Goal: Task Accomplishment & Management: Use online tool/utility

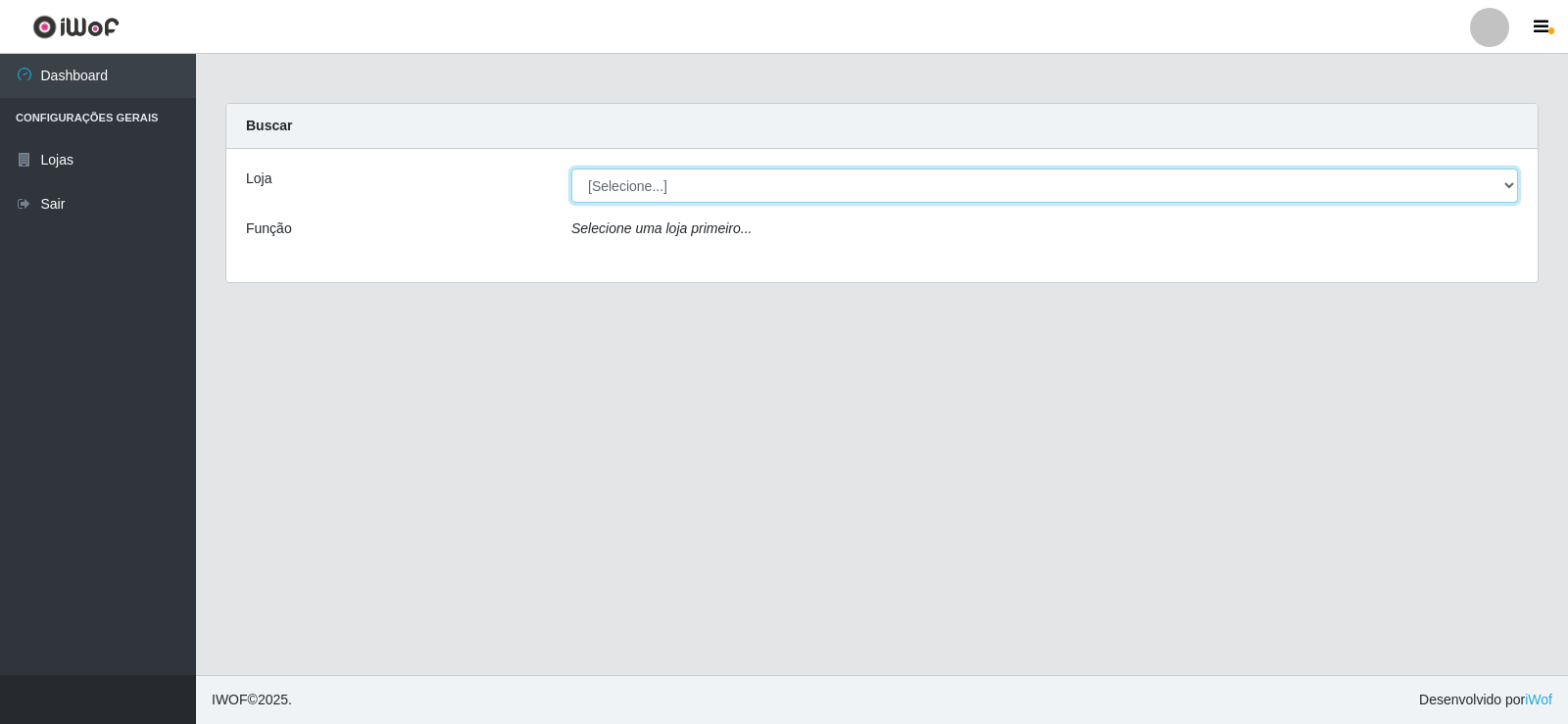
click at [627, 188] on select "[Selecione...] Rede Compras Supermercados - LOJA 2" at bounding box center [1045, 185] width 947 height 35
select select "161"
click at [572, 169] on select "[Selecione...] Rede Compras Supermercados - LOJA 2" at bounding box center [1045, 185] width 947 height 35
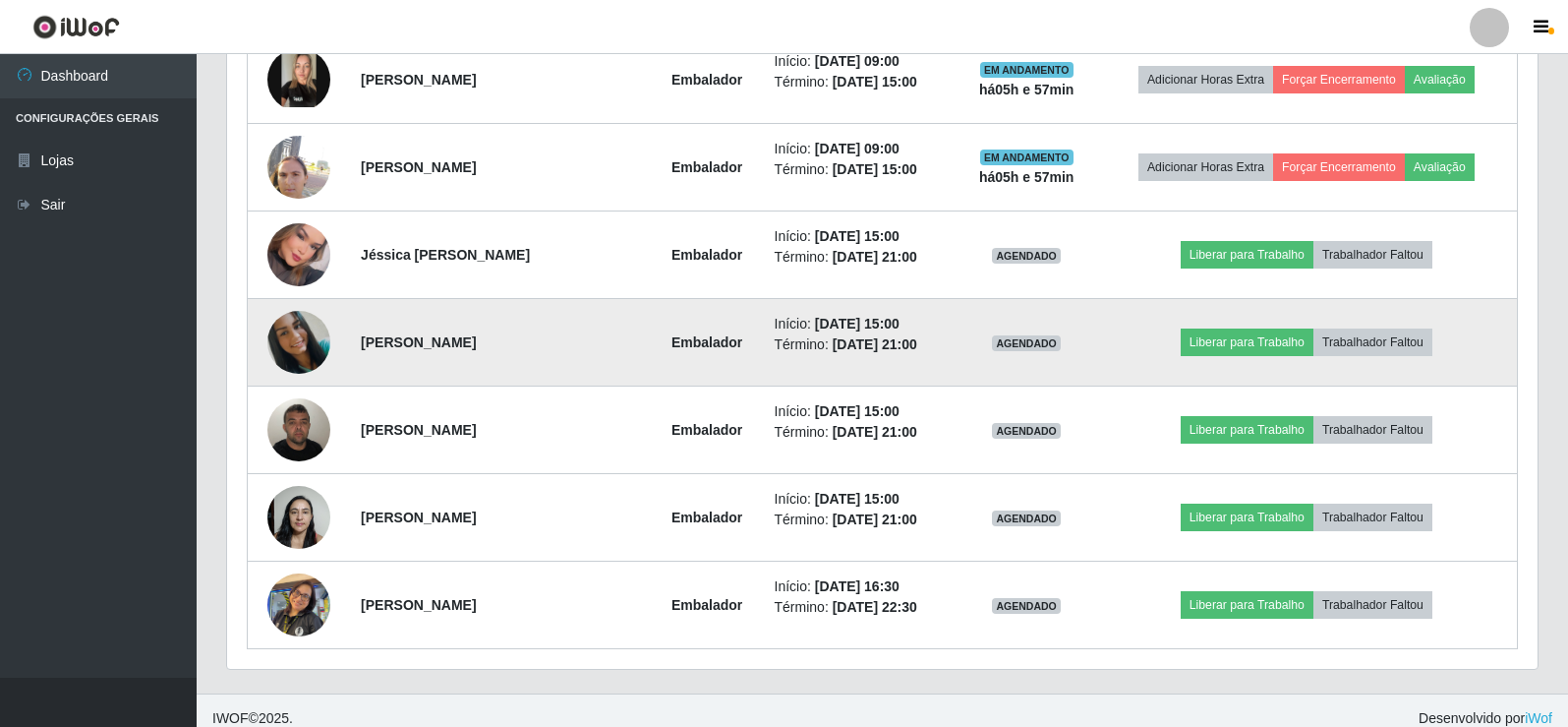
scroll to position [1017, 0]
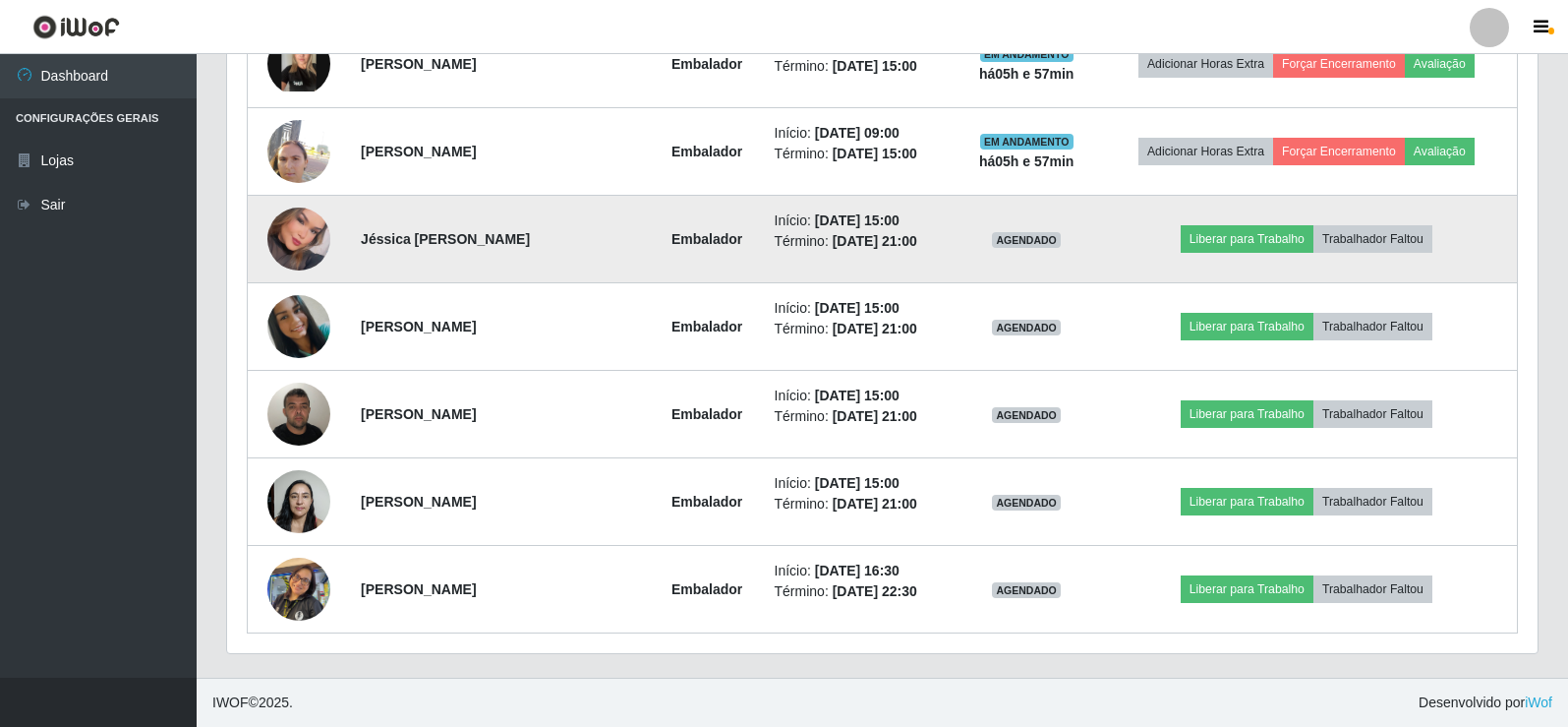
click at [294, 241] on img at bounding box center [299, 240] width 63 height 90
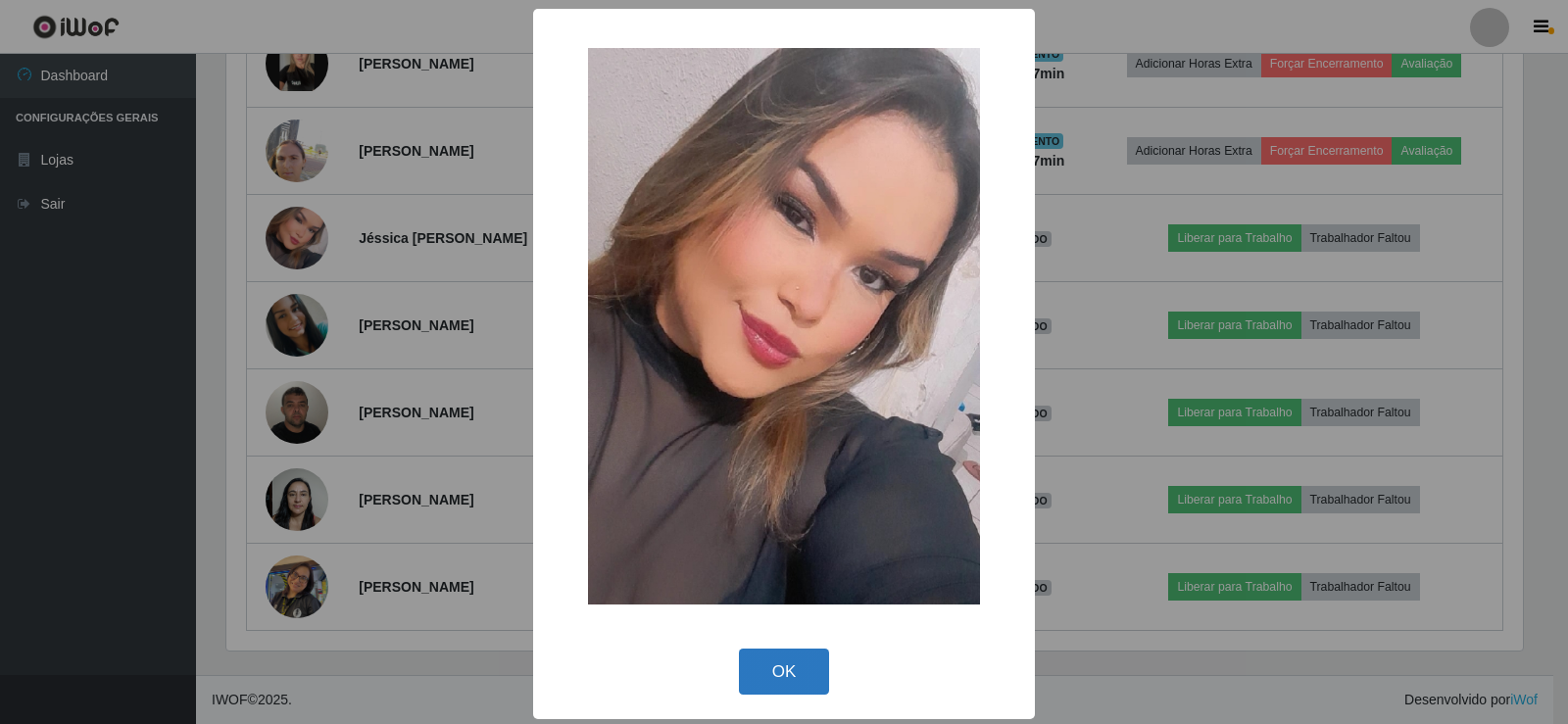
click at [777, 681] on button "OK" at bounding box center [785, 671] width 91 height 46
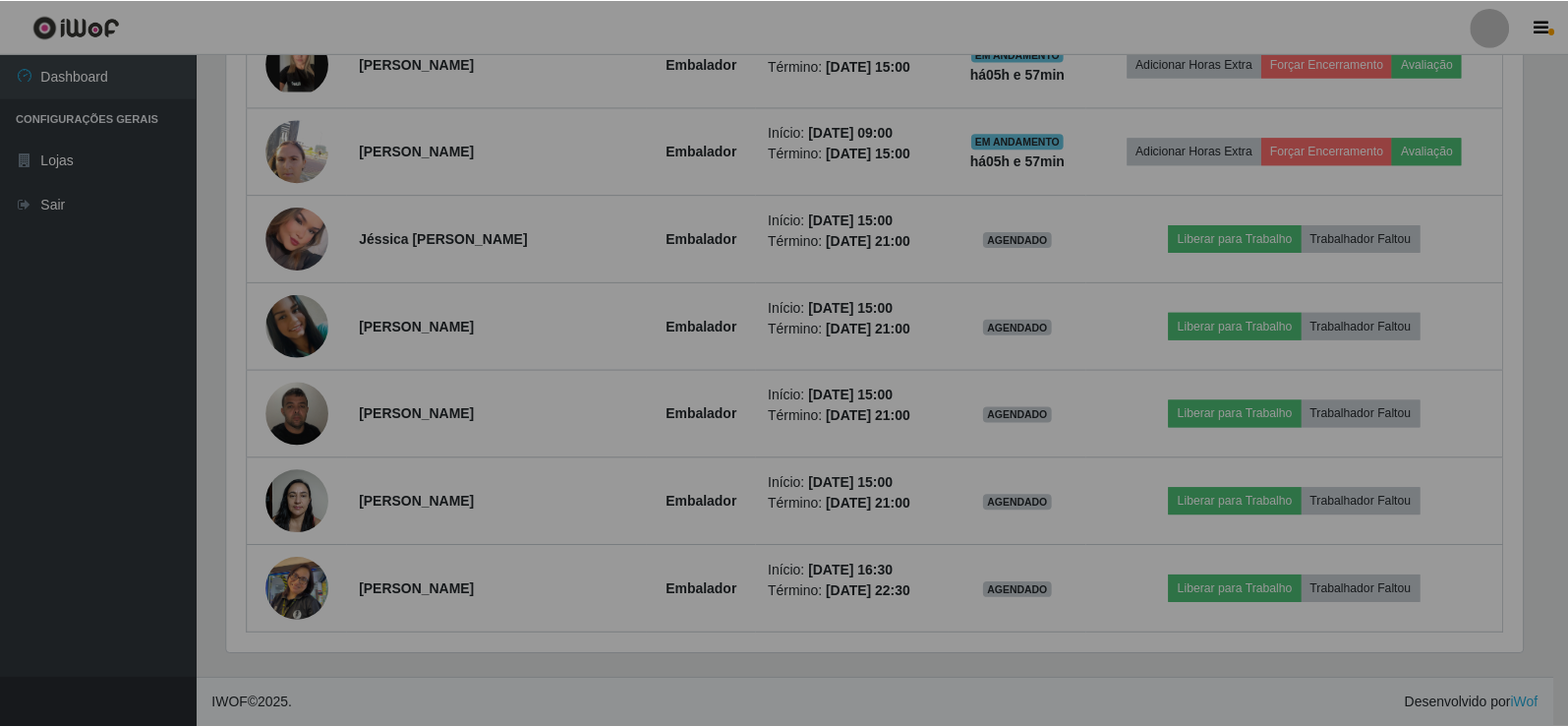
scroll to position [408, 1311]
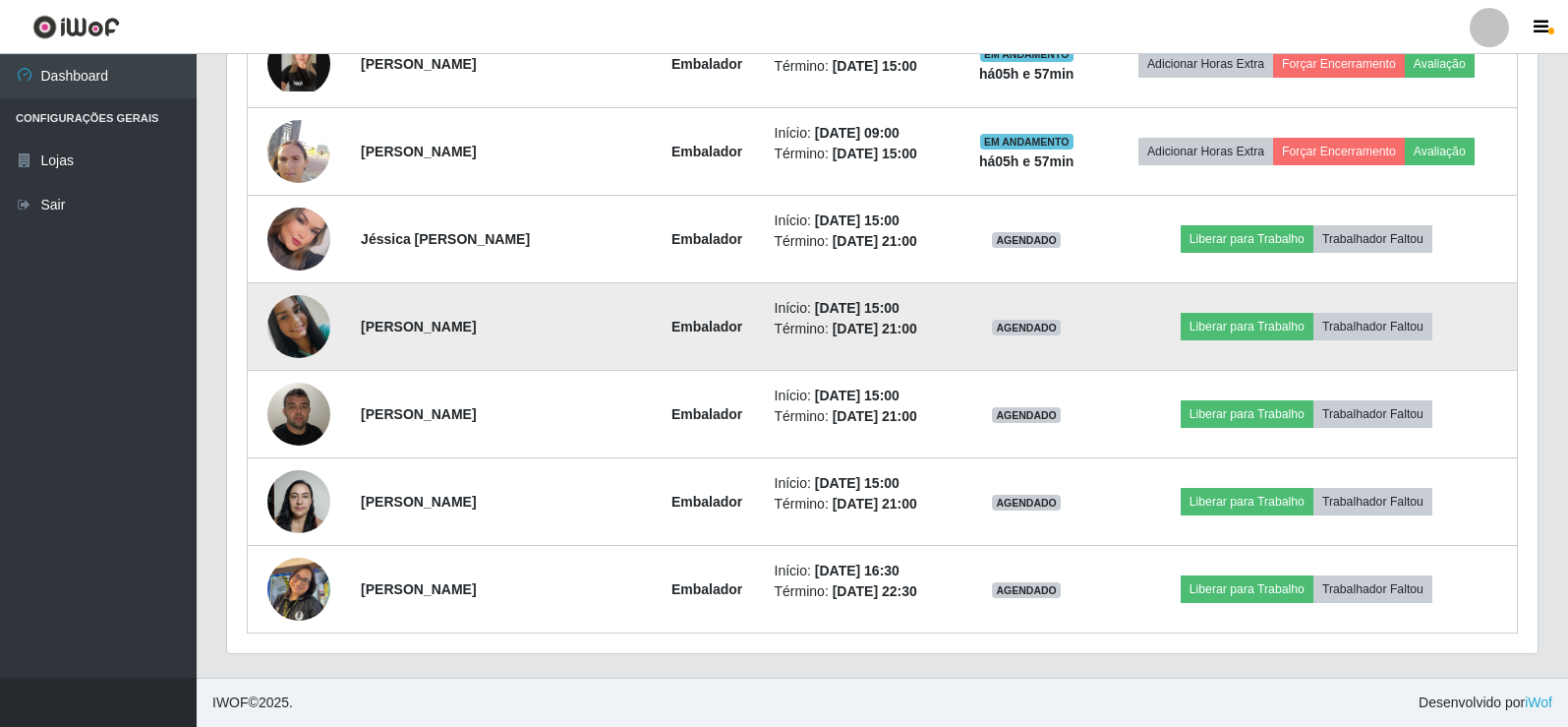
click at [286, 323] on img at bounding box center [299, 326] width 63 height 63
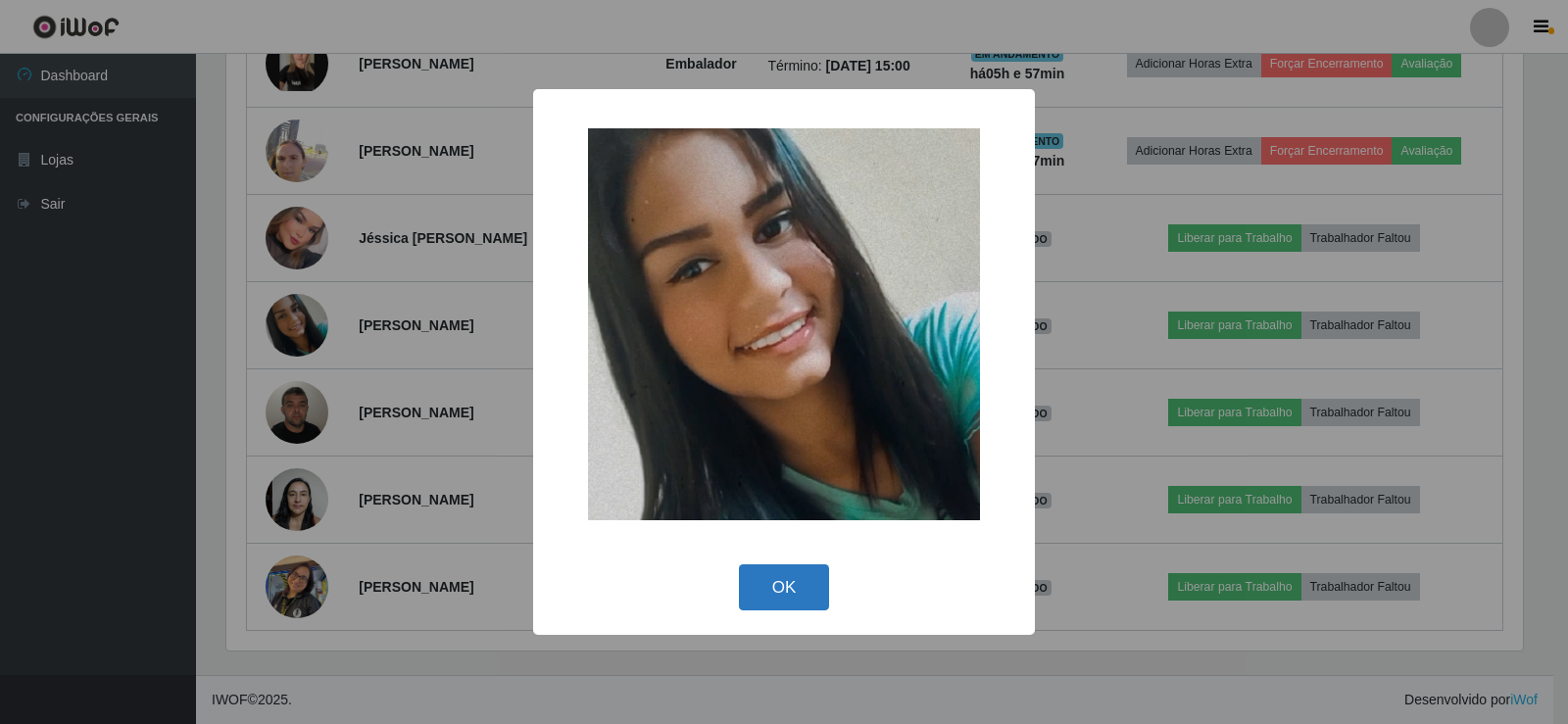
click at [765, 591] on button "OK" at bounding box center [785, 587] width 91 height 46
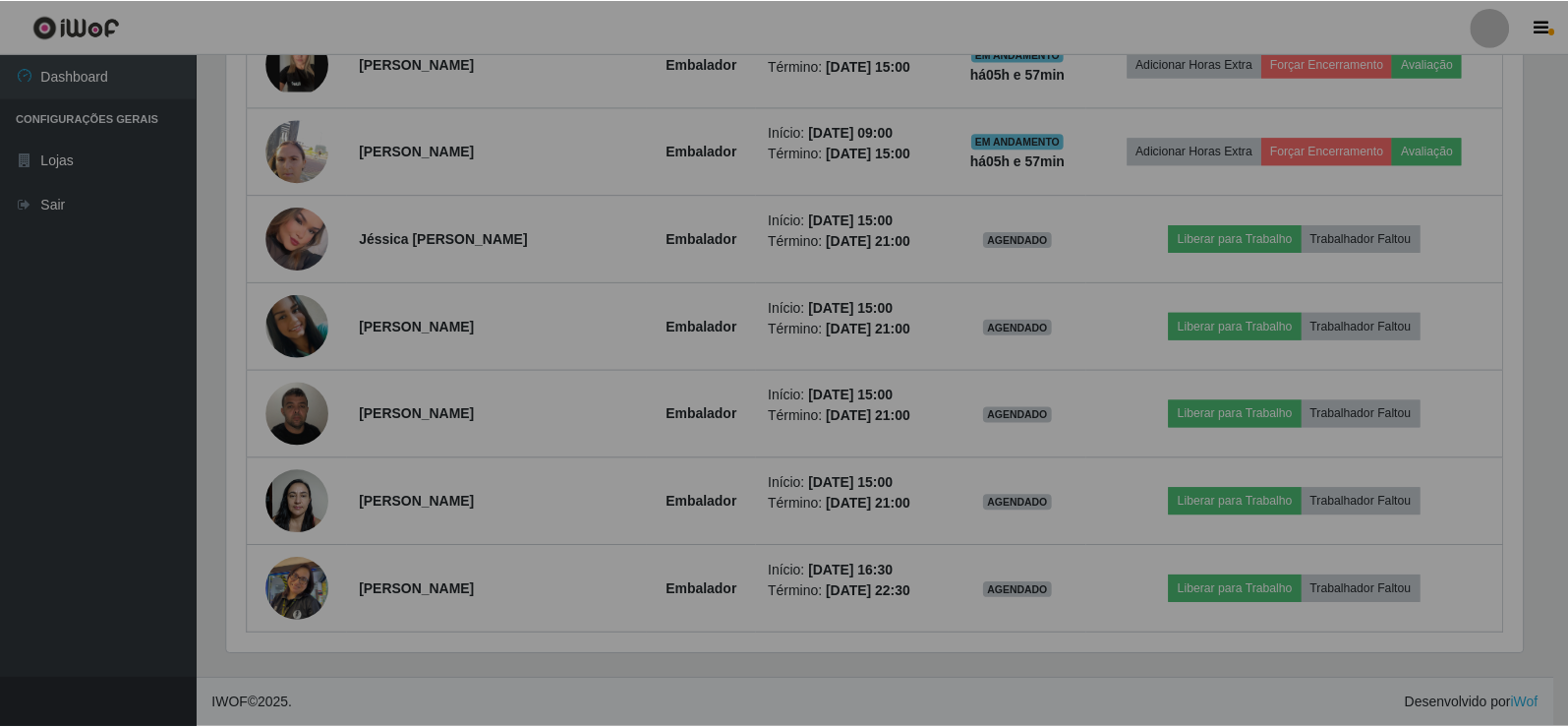
scroll to position [408, 1311]
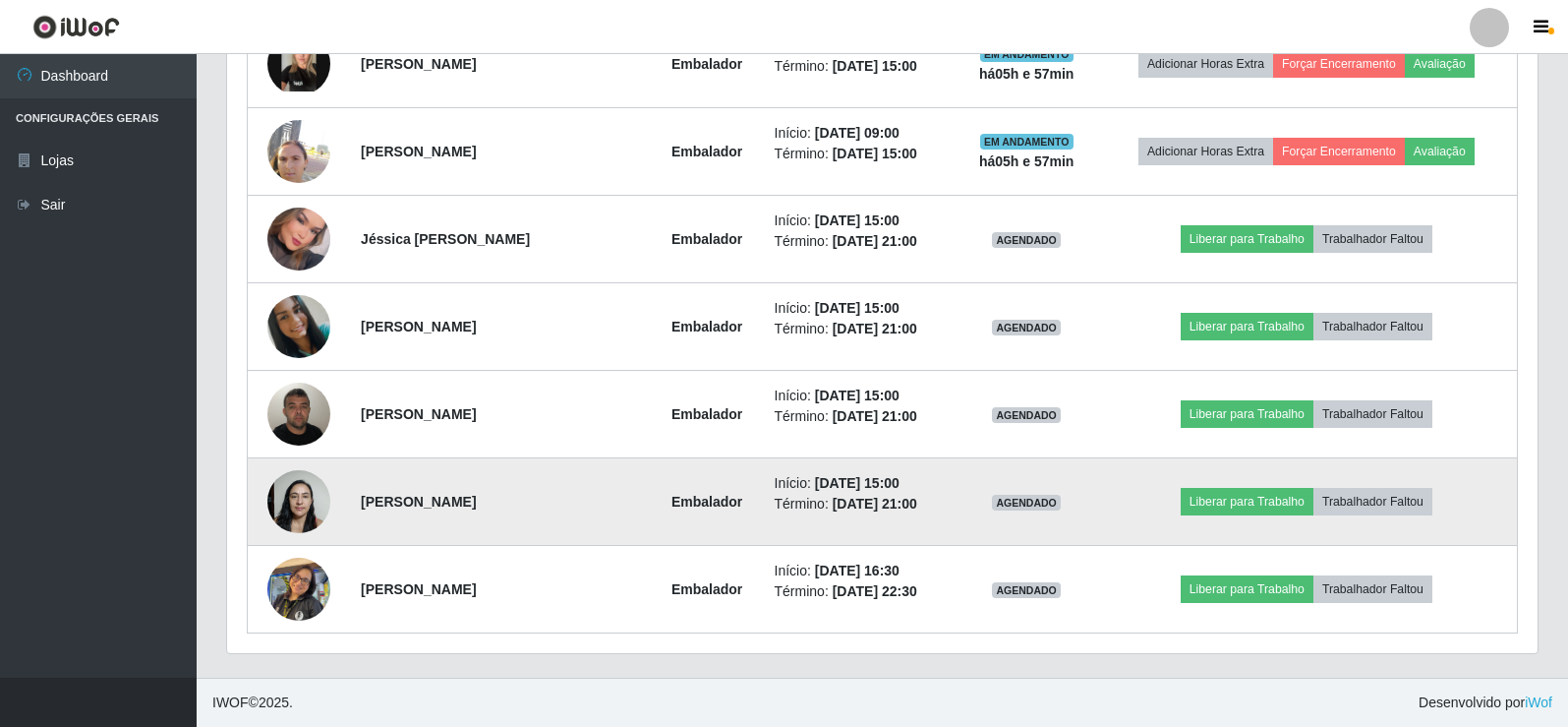
click at [303, 499] on img at bounding box center [299, 501] width 63 height 84
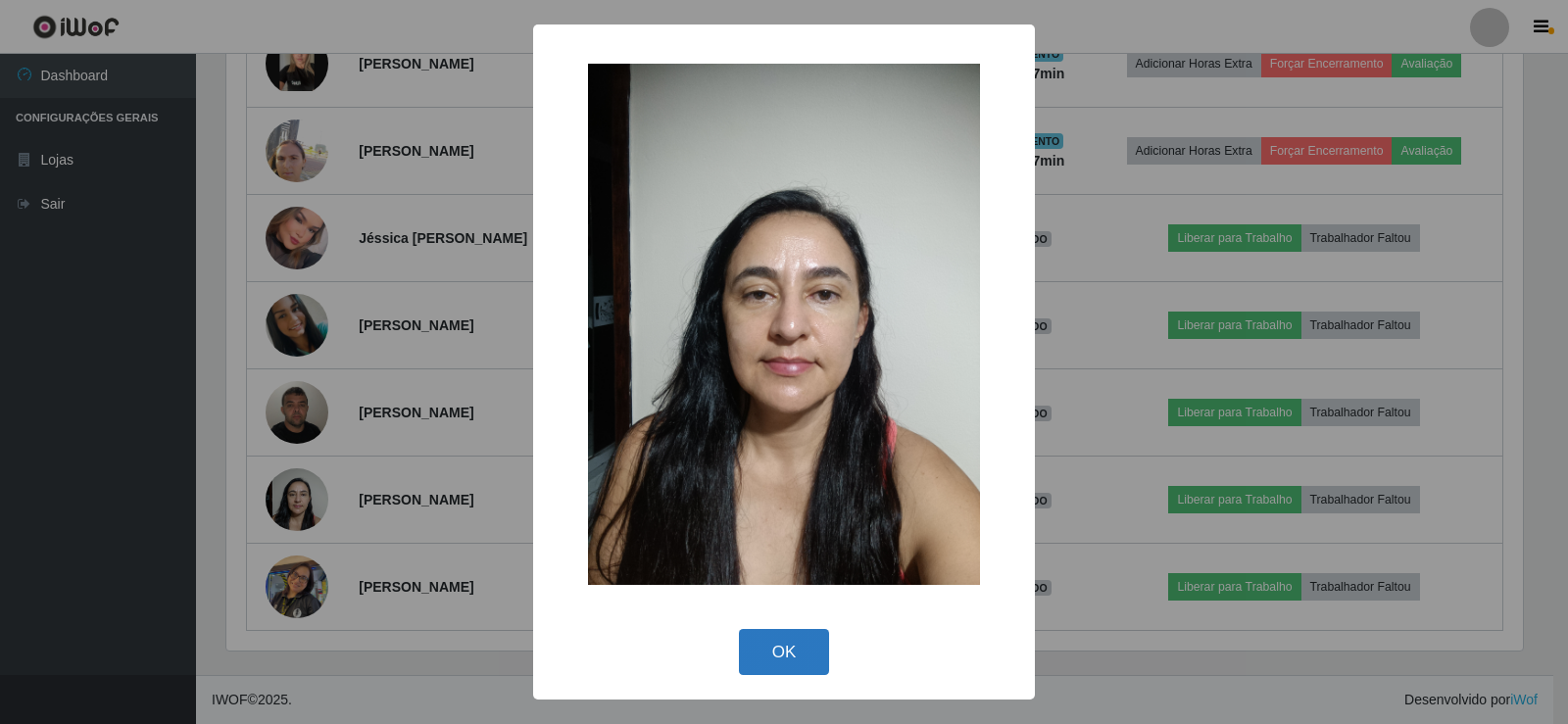
click at [792, 648] on button "OK" at bounding box center [785, 652] width 91 height 46
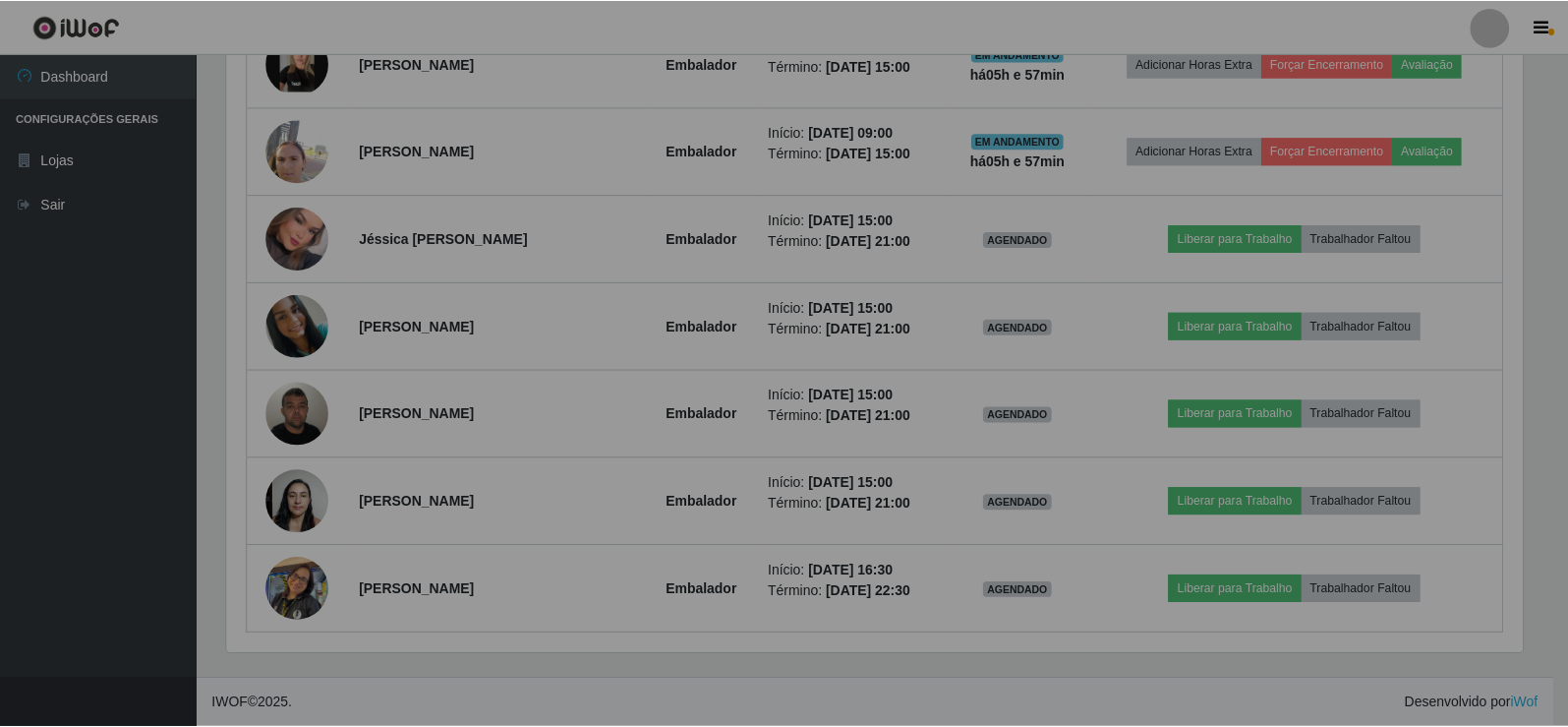
scroll to position [408, 1311]
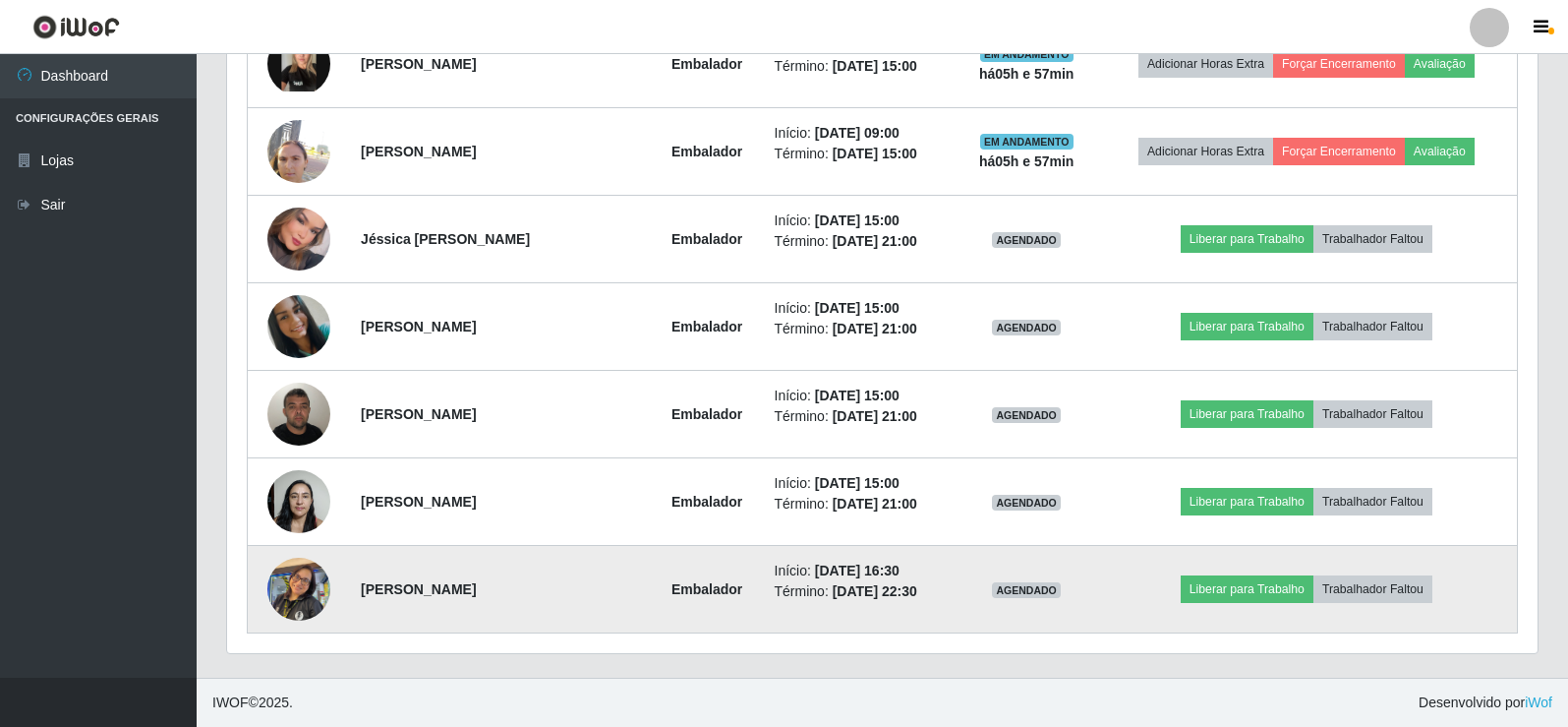
click at [318, 604] on img at bounding box center [299, 589] width 63 height 84
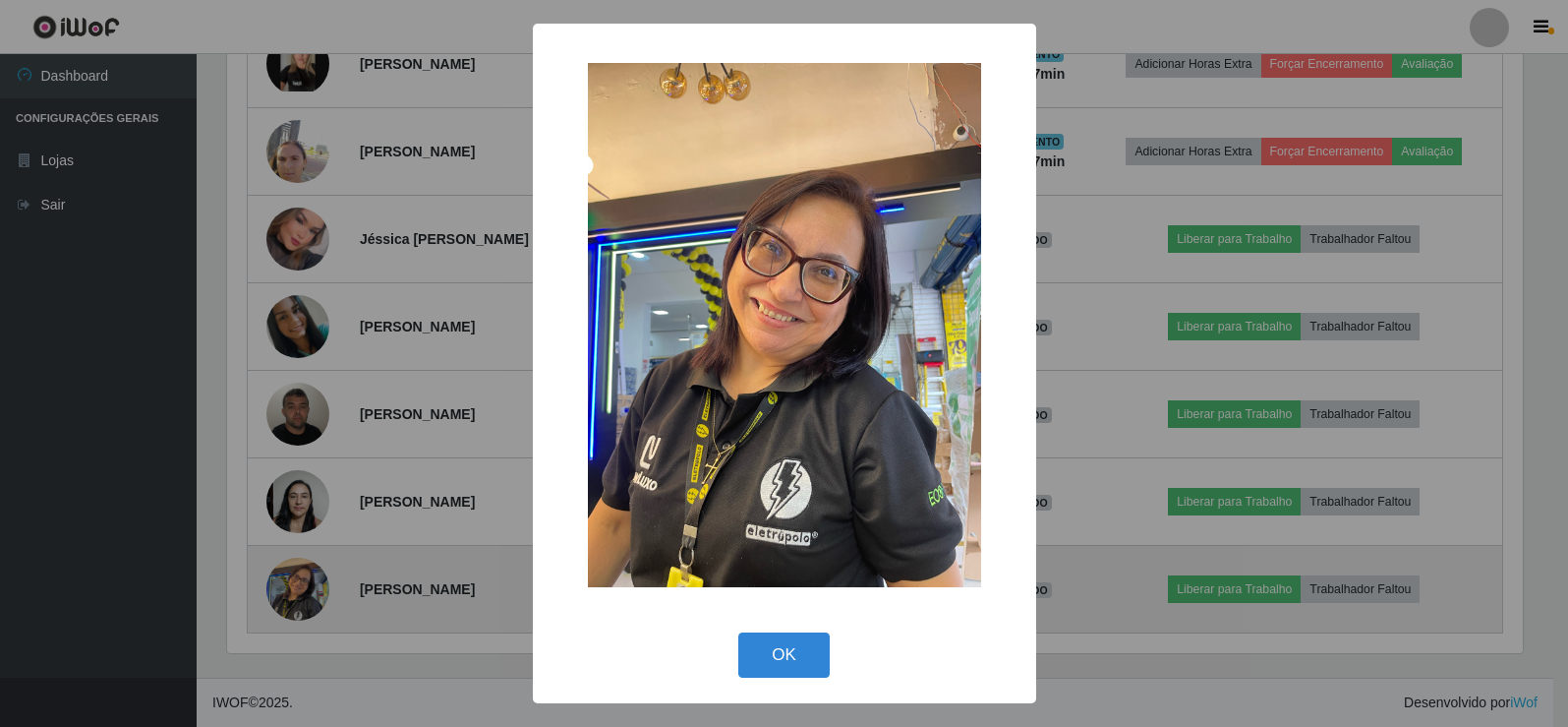
scroll to position [408, 1301]
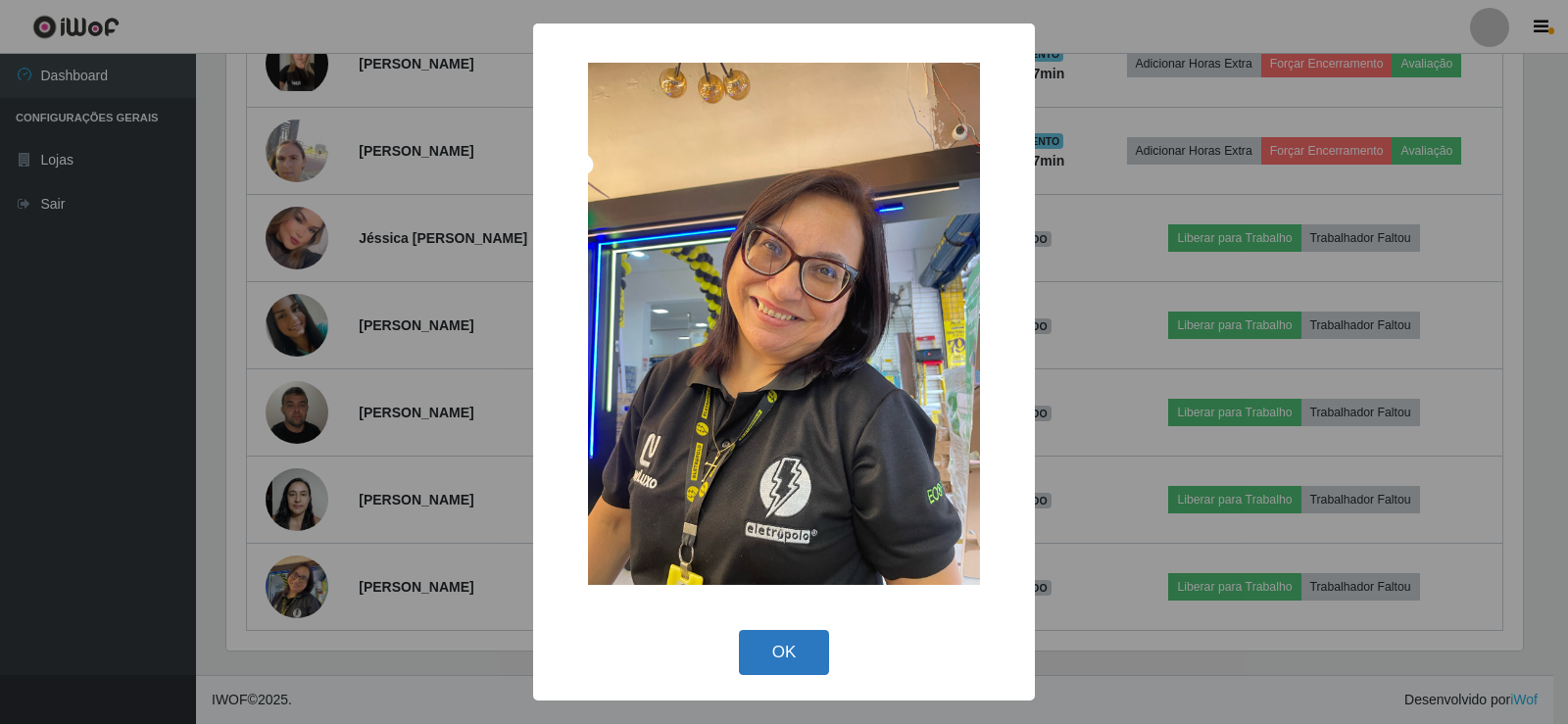
click at [785, 652] on button "OK" at bounding box center [785, 653] width 91 height 46
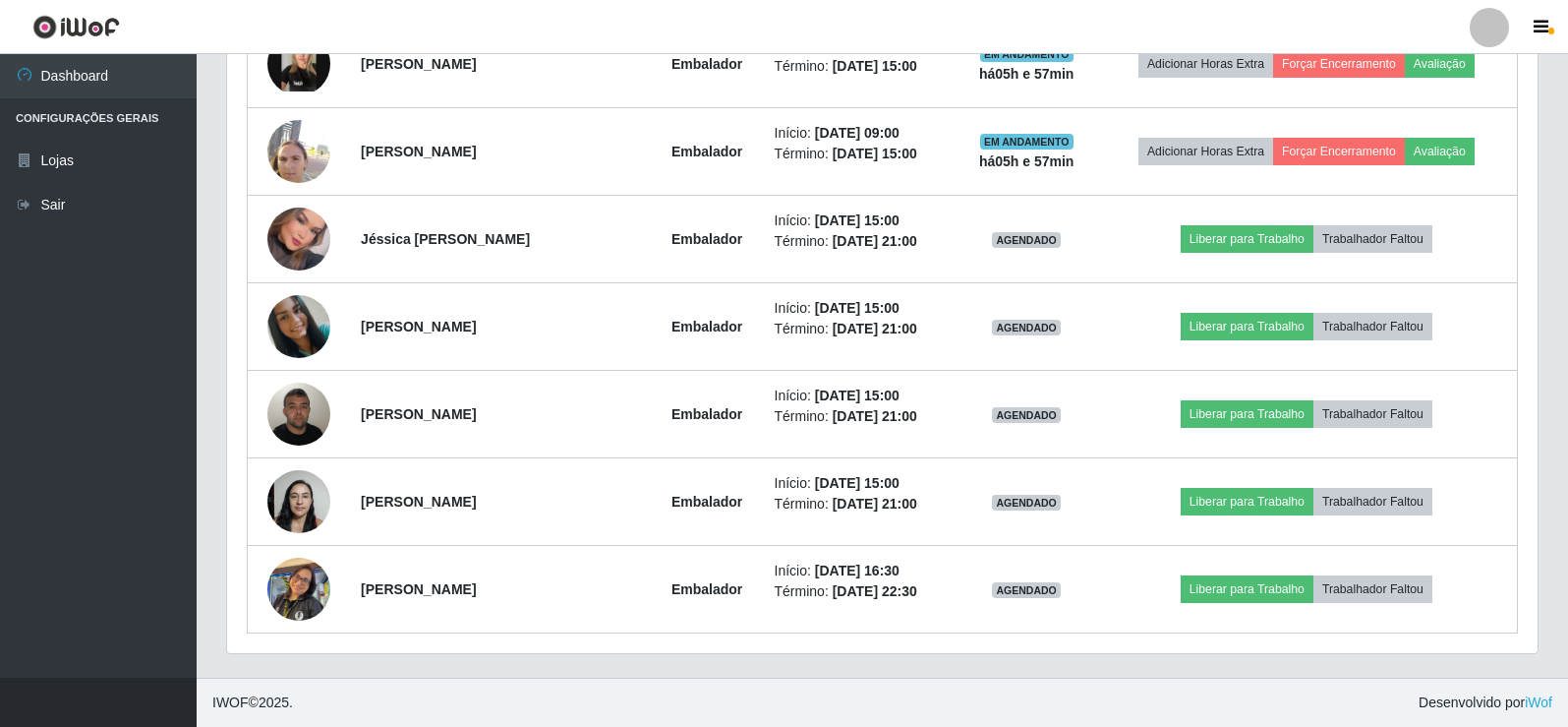
scroll to position [408, 1311]
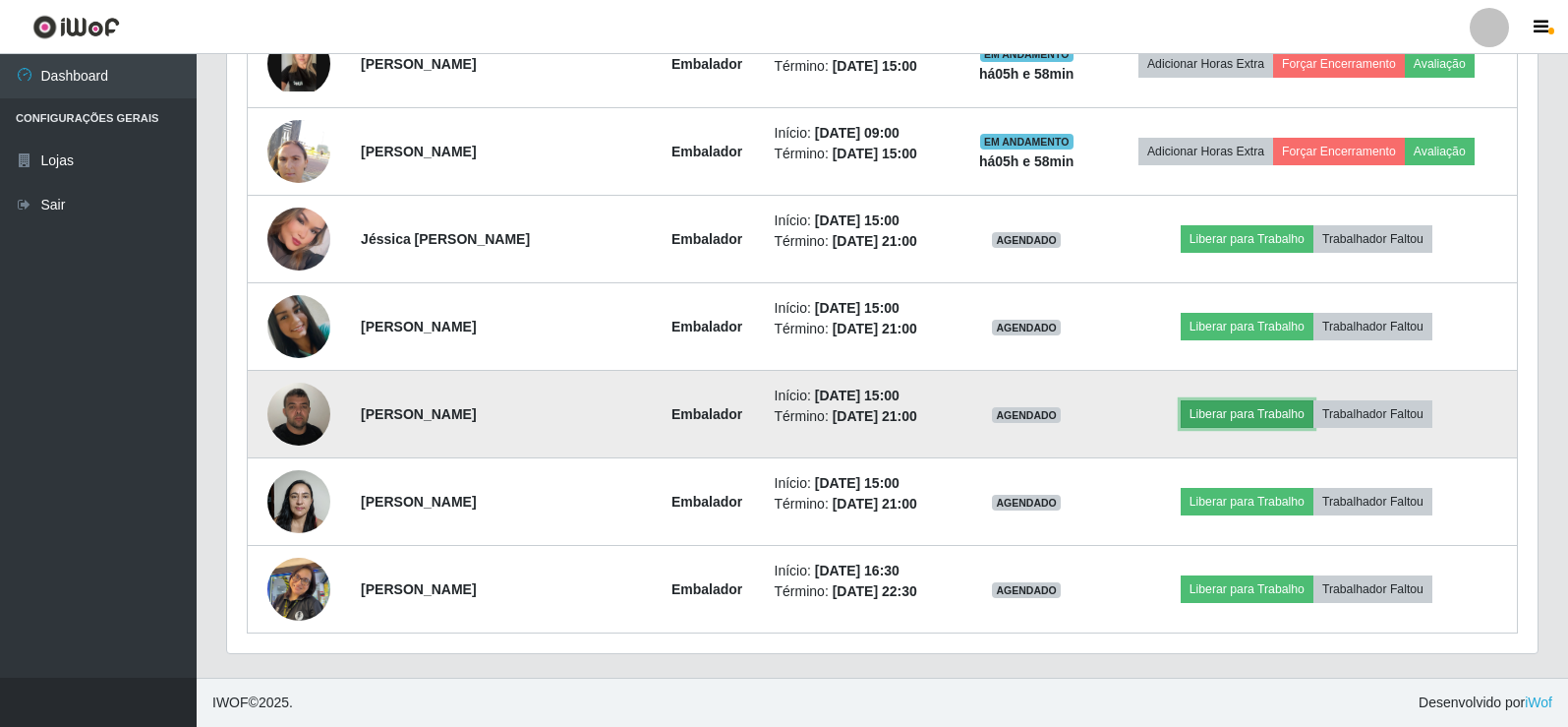
click at [1237, 423] on button "Liberar para Trabalho" at bounding box center [1246, 414] width 132 height 28
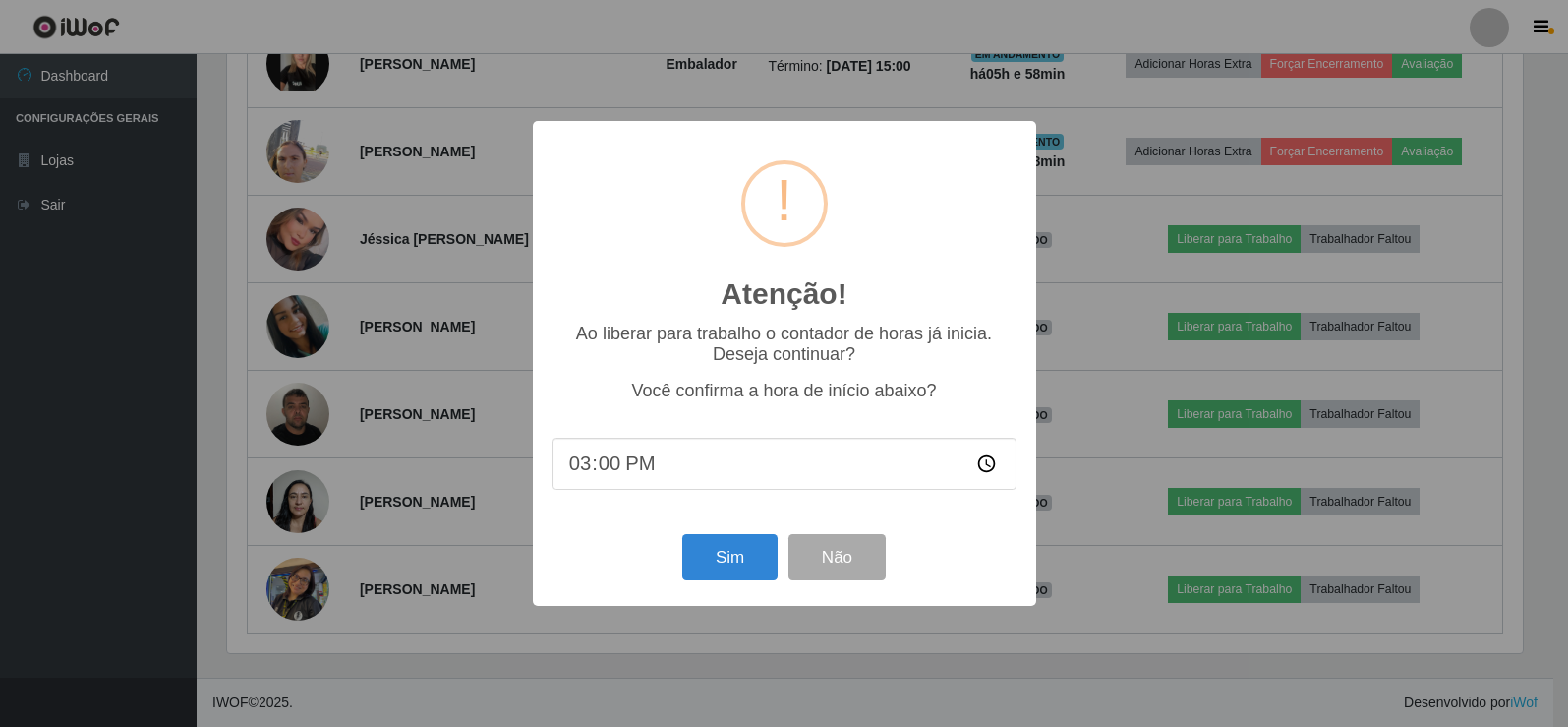
scroll to position [408, 1301]
click at [737, 557] on button "Sim" at bounding box center [732, 557] width 96 height 46
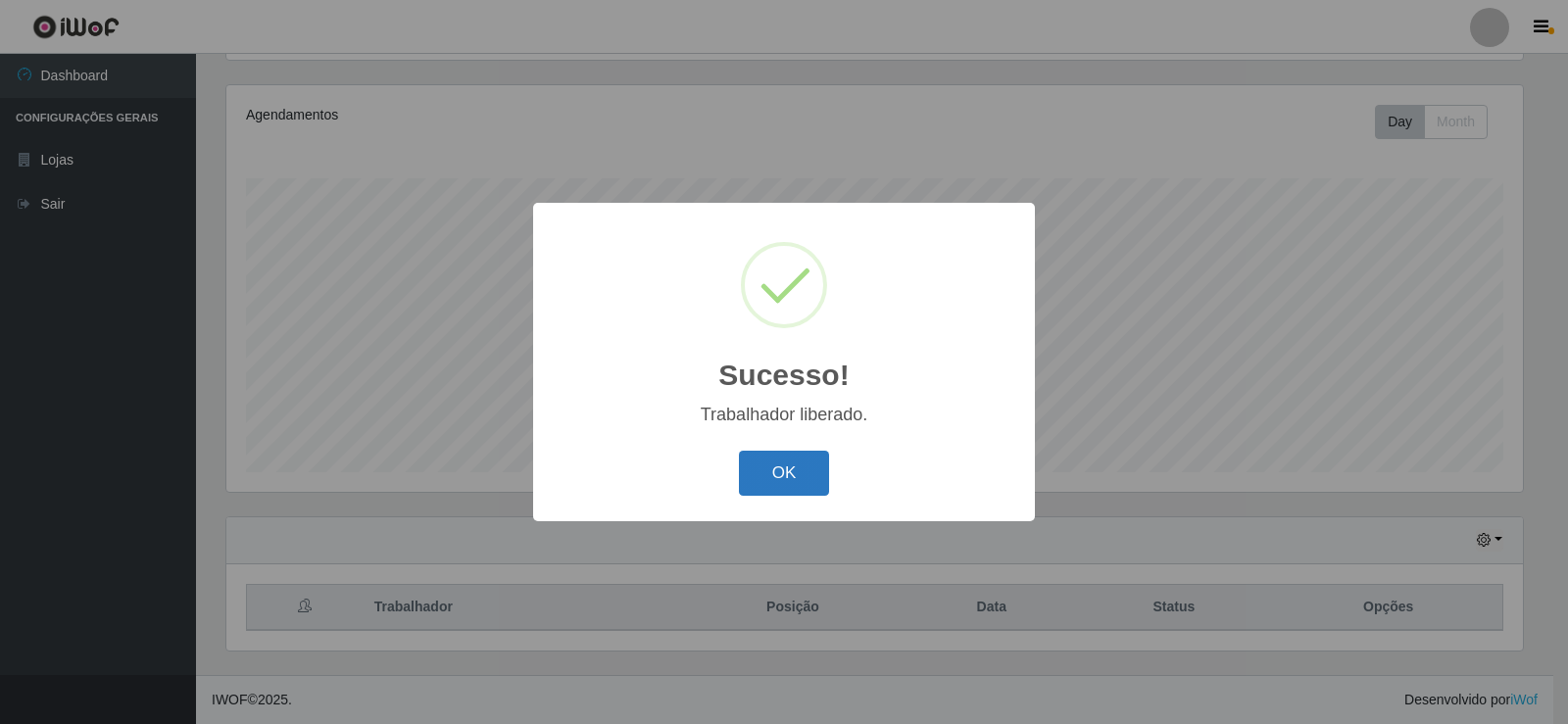
click at [802, 469] on button "OK" at bounding box center [785, 473] width 91 height 46
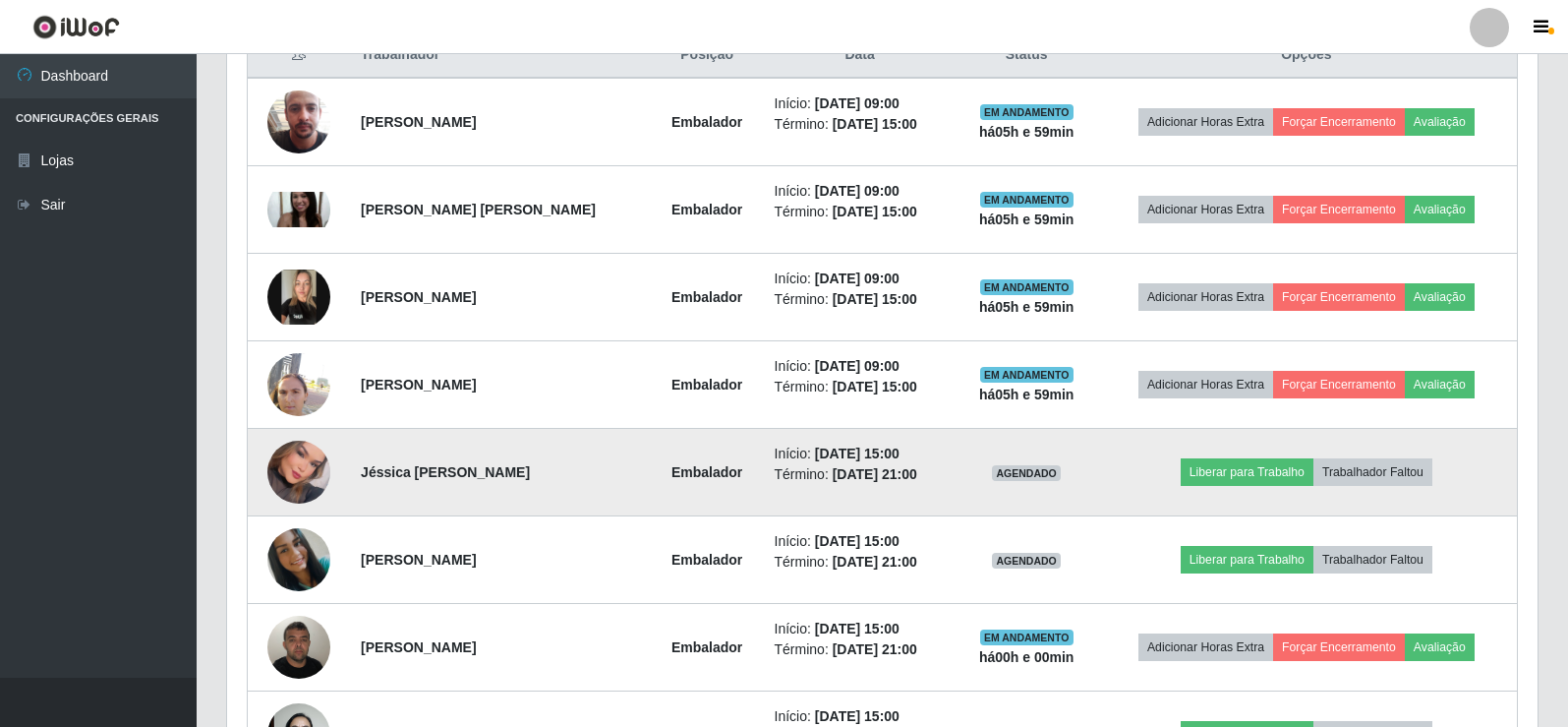
scroll to position [820, 0]
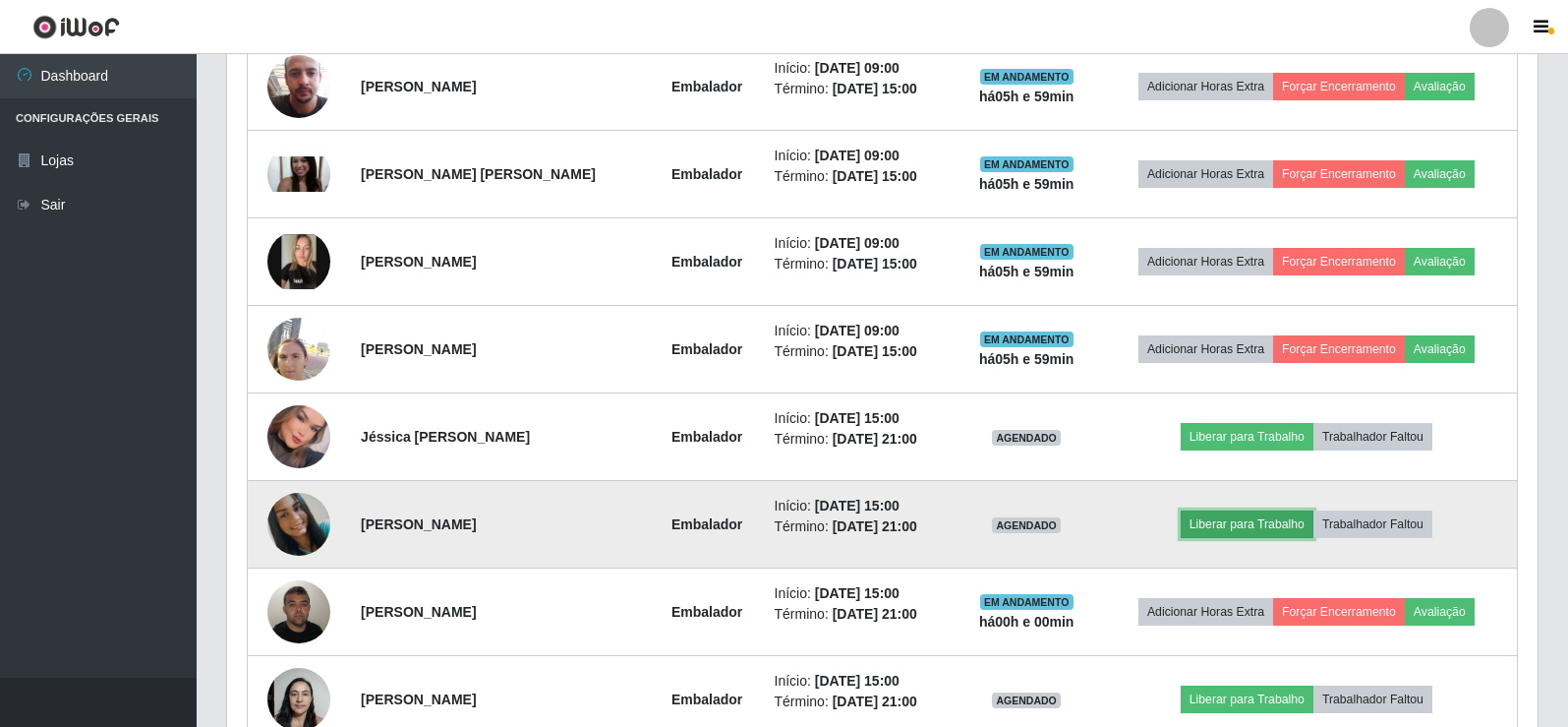
click at [1269, 513] on button "Liberar para Trabalho" at bounding box center [1246, 525] width 132 height 28
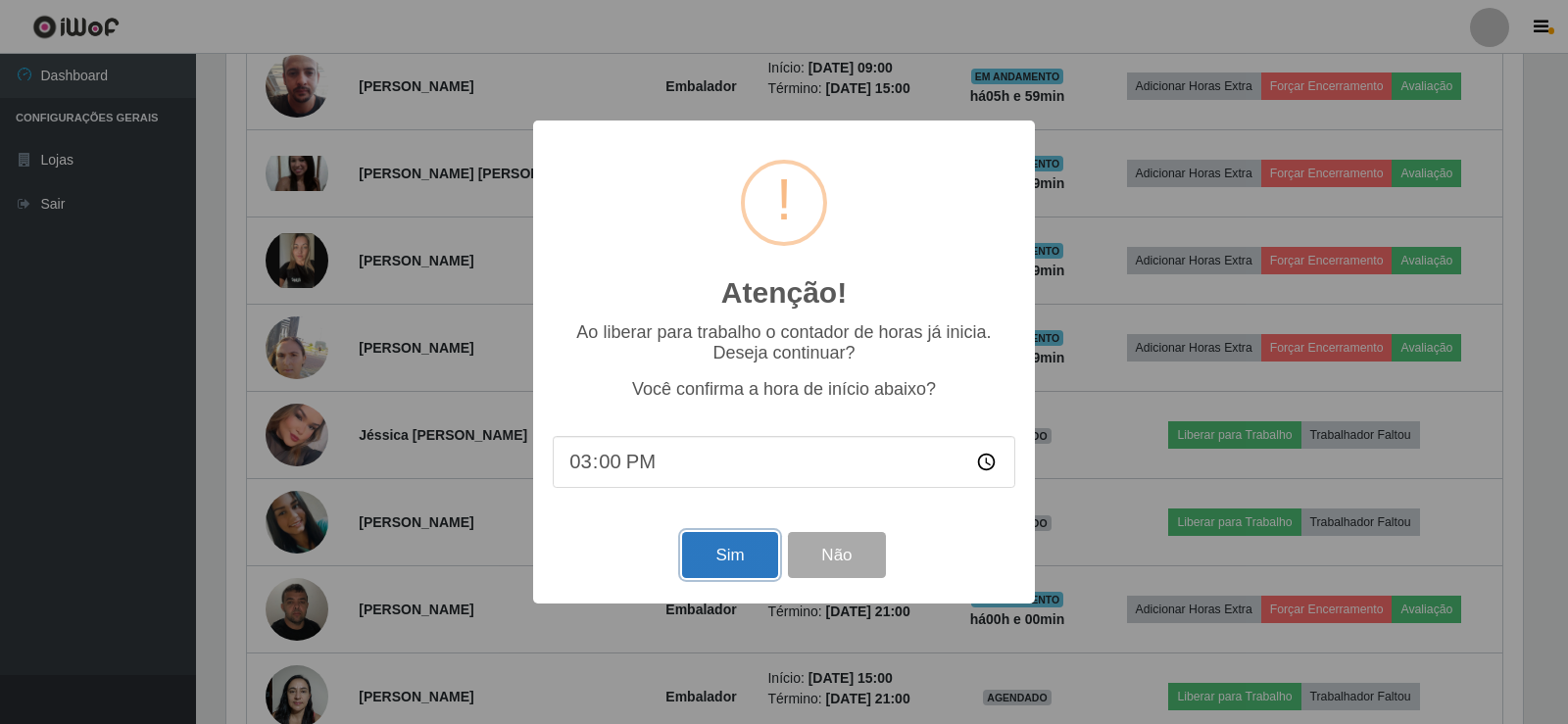
click at [754, 556] on button "Sim" at bounding box center [729, 554] width 95 height 46
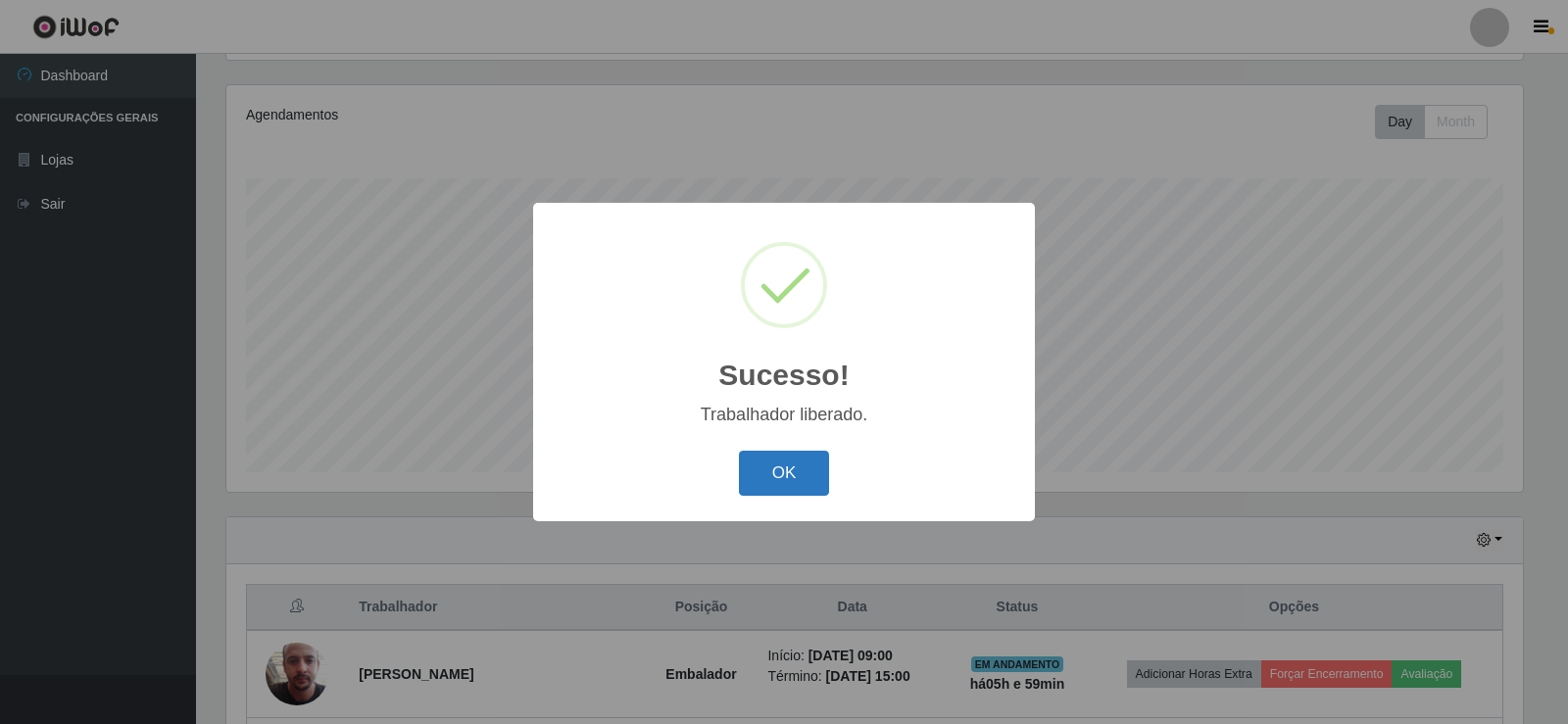
click at [777, 470] on button "OK" at bounding box center [785, 473] width 91 height 46
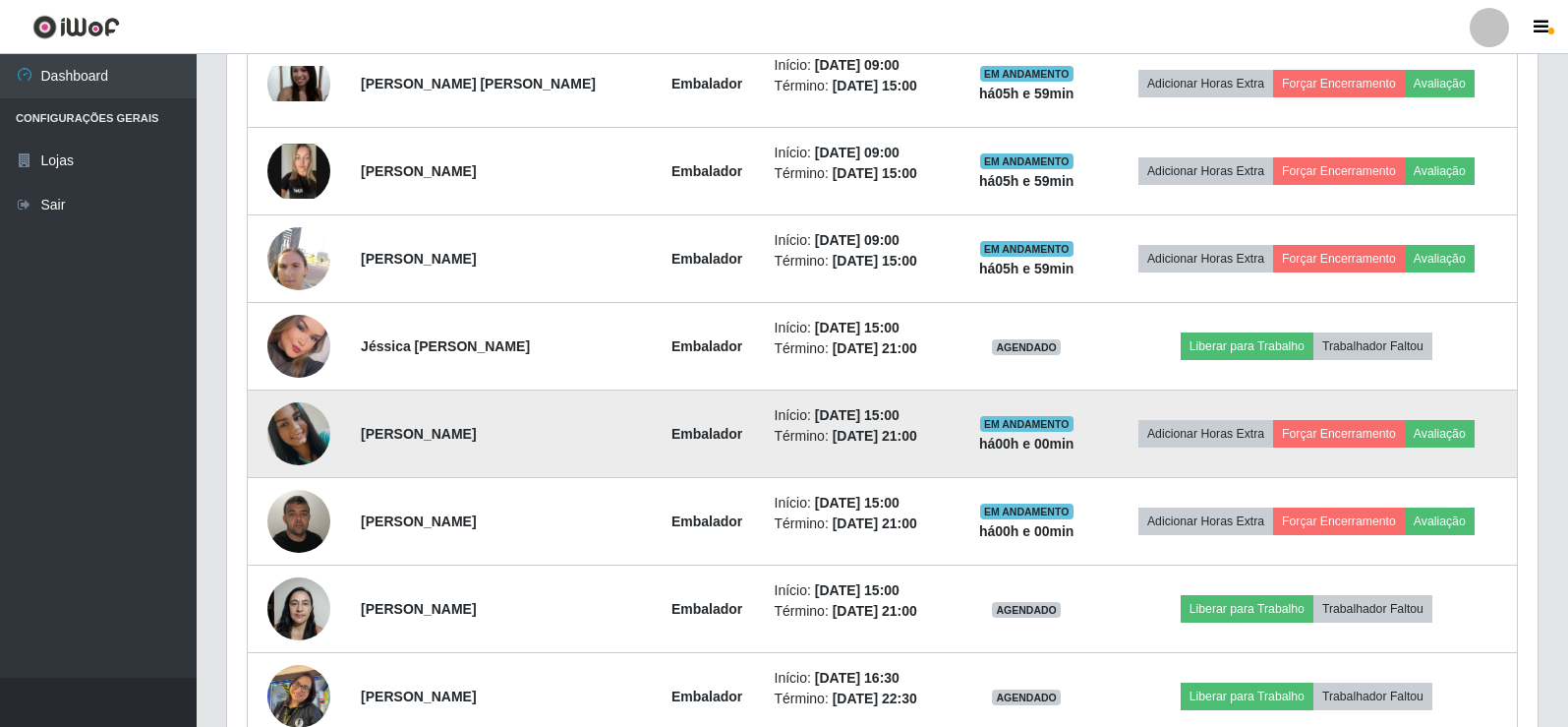
scroll to position [918, 0]
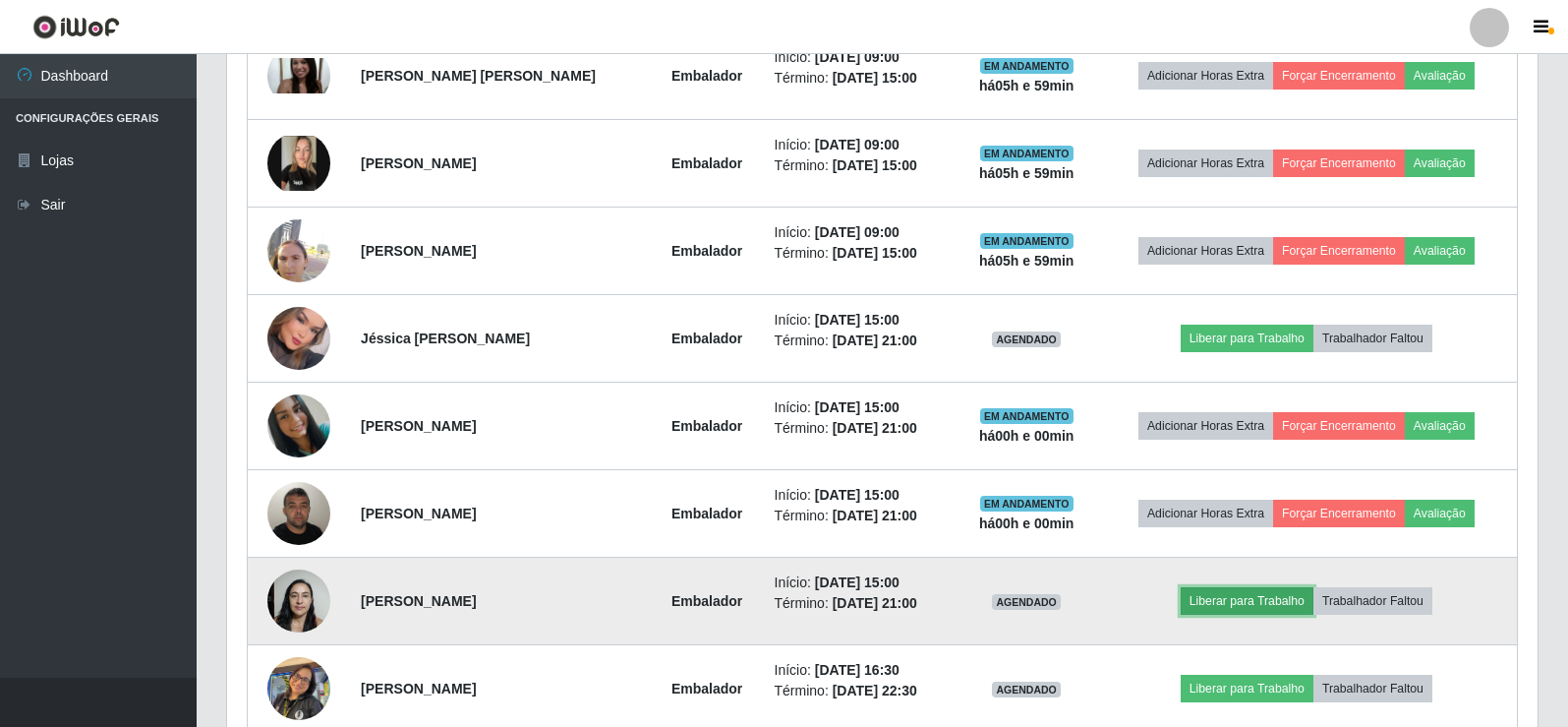
click at [1249, 599] on button "Liberar para Trabalho" at bounding box center [1246, 602] width 132 height 28
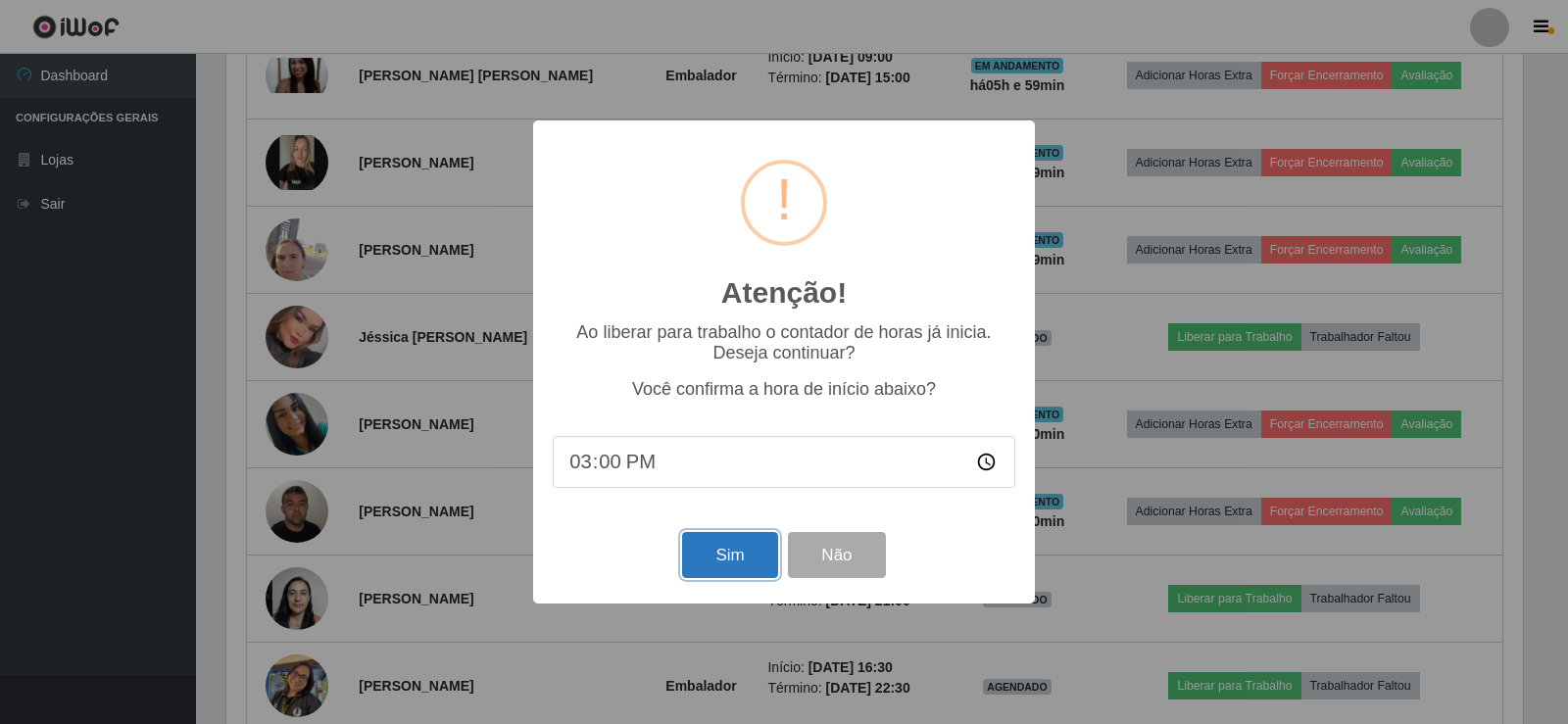
click at [708, 568] on button "Sim" at bounding box center [729, 554] width 95 height 46
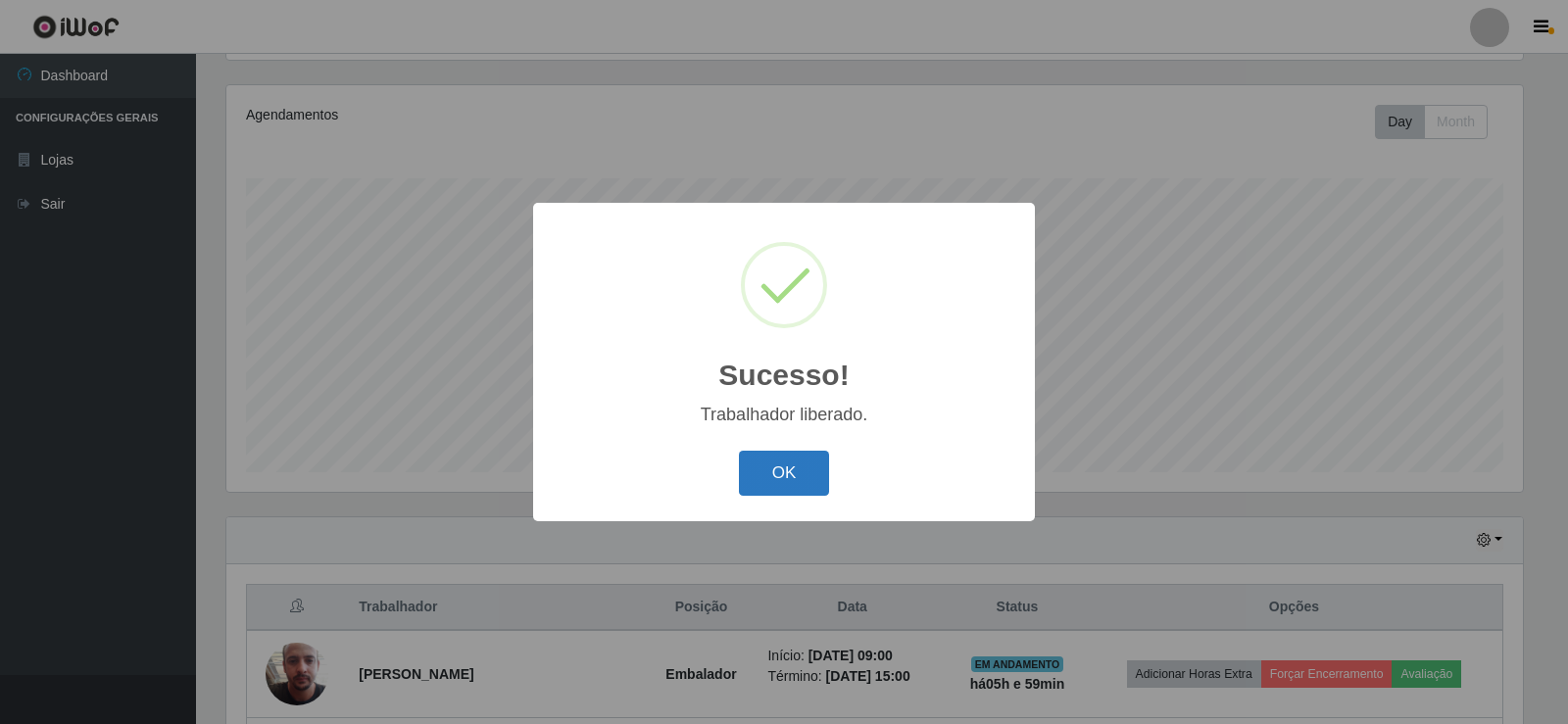
click at [797, 467] on button "OK" at bounding box center [785, 473] width 91 height 46
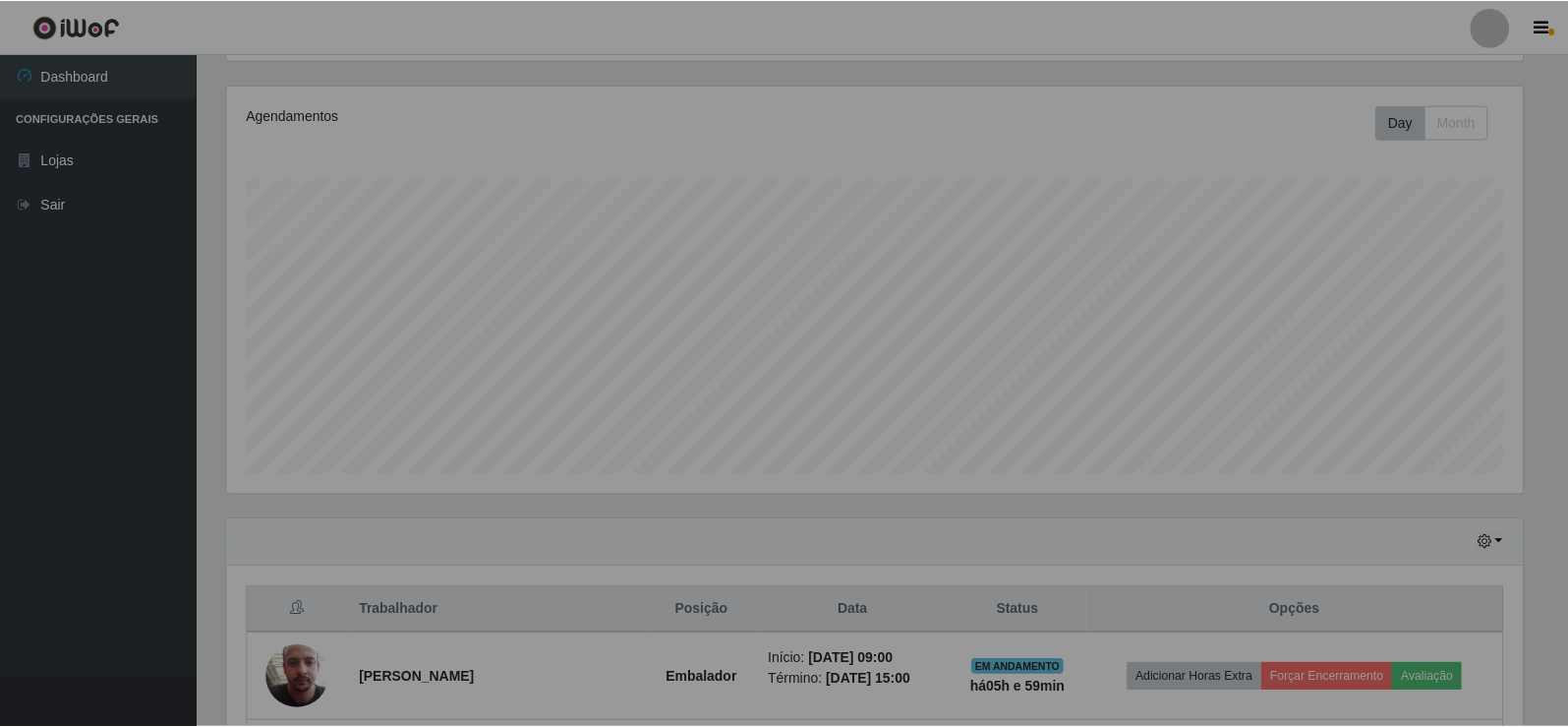
scroll to position [0, 0]
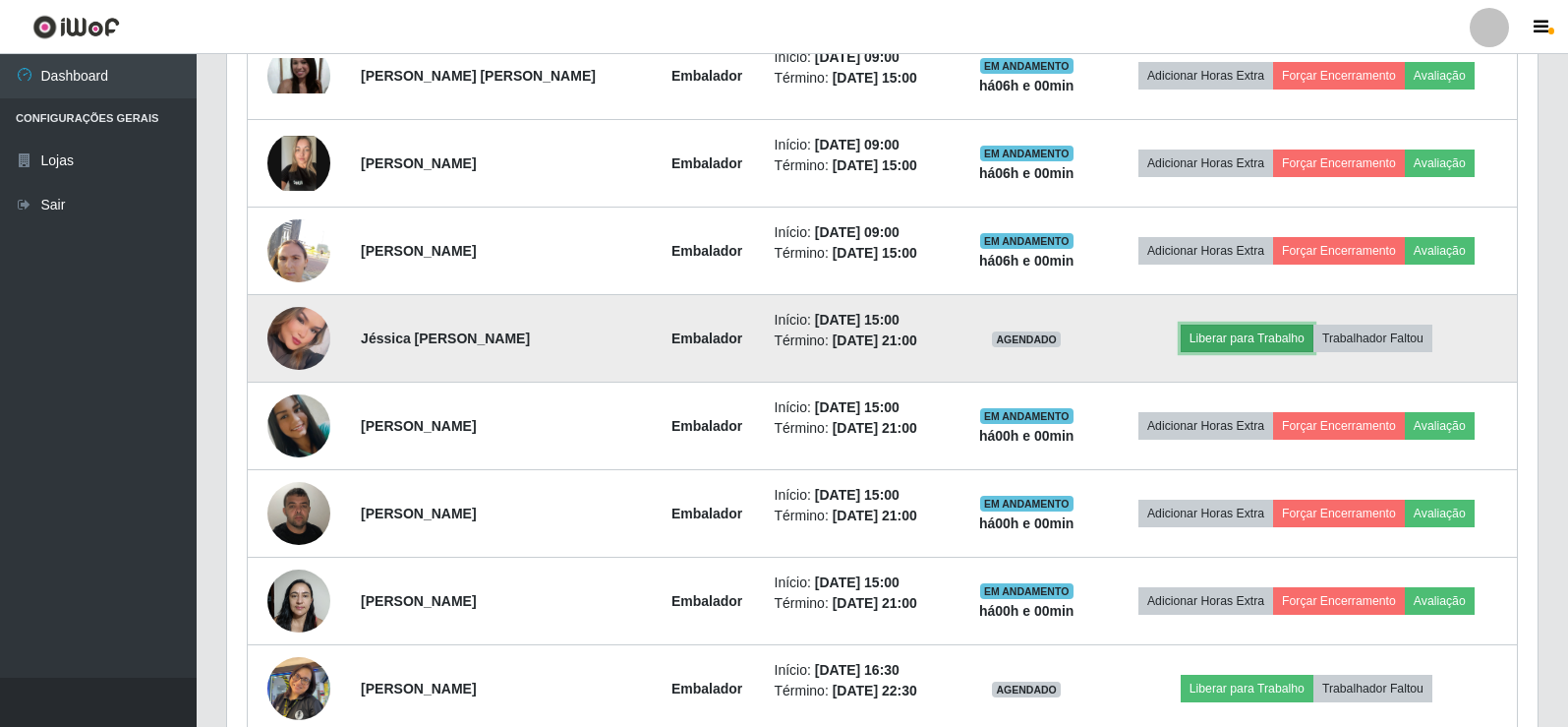
click at [1266, 339] on button "Liberar para Trabalho" at bounding box center [1246, 339] width 132 height 28
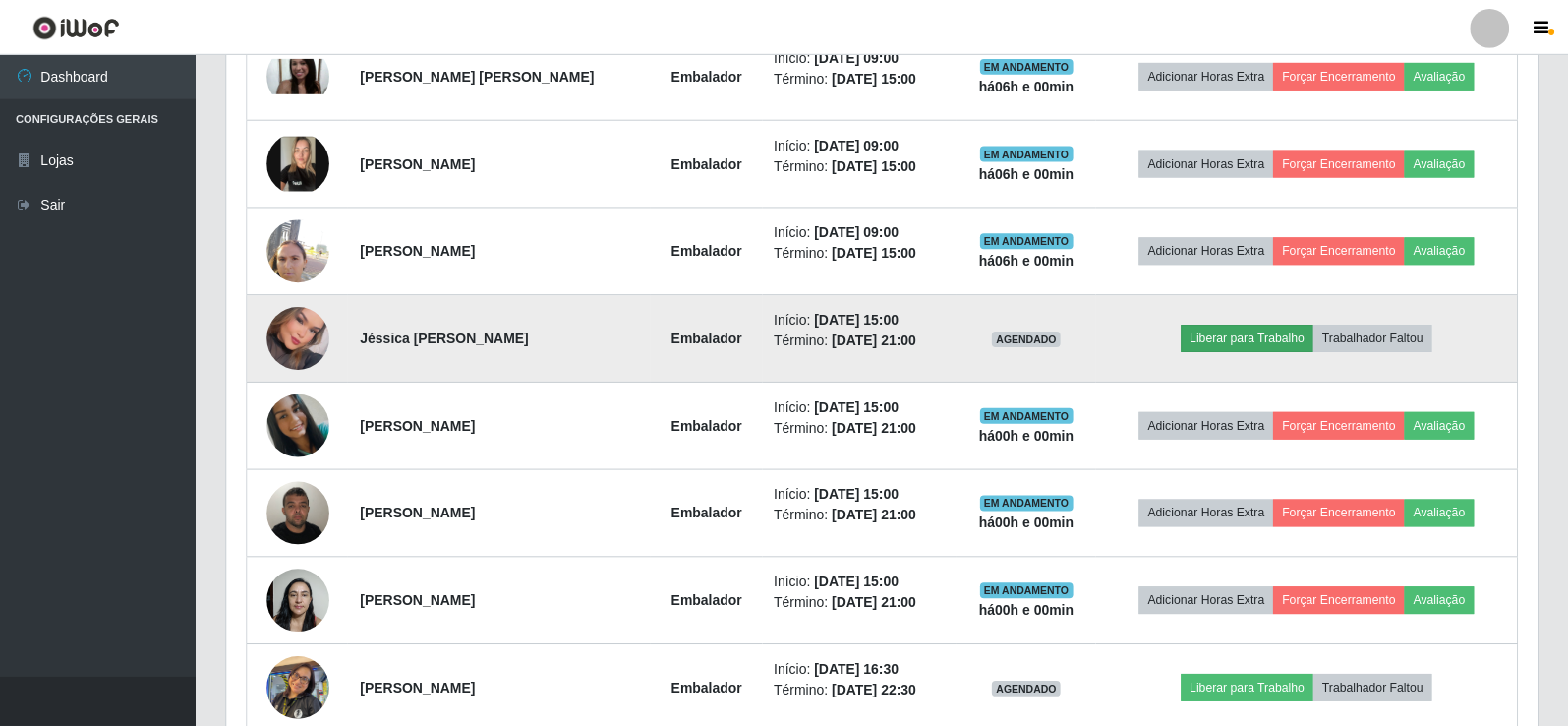
scroll to position [408, 1301]
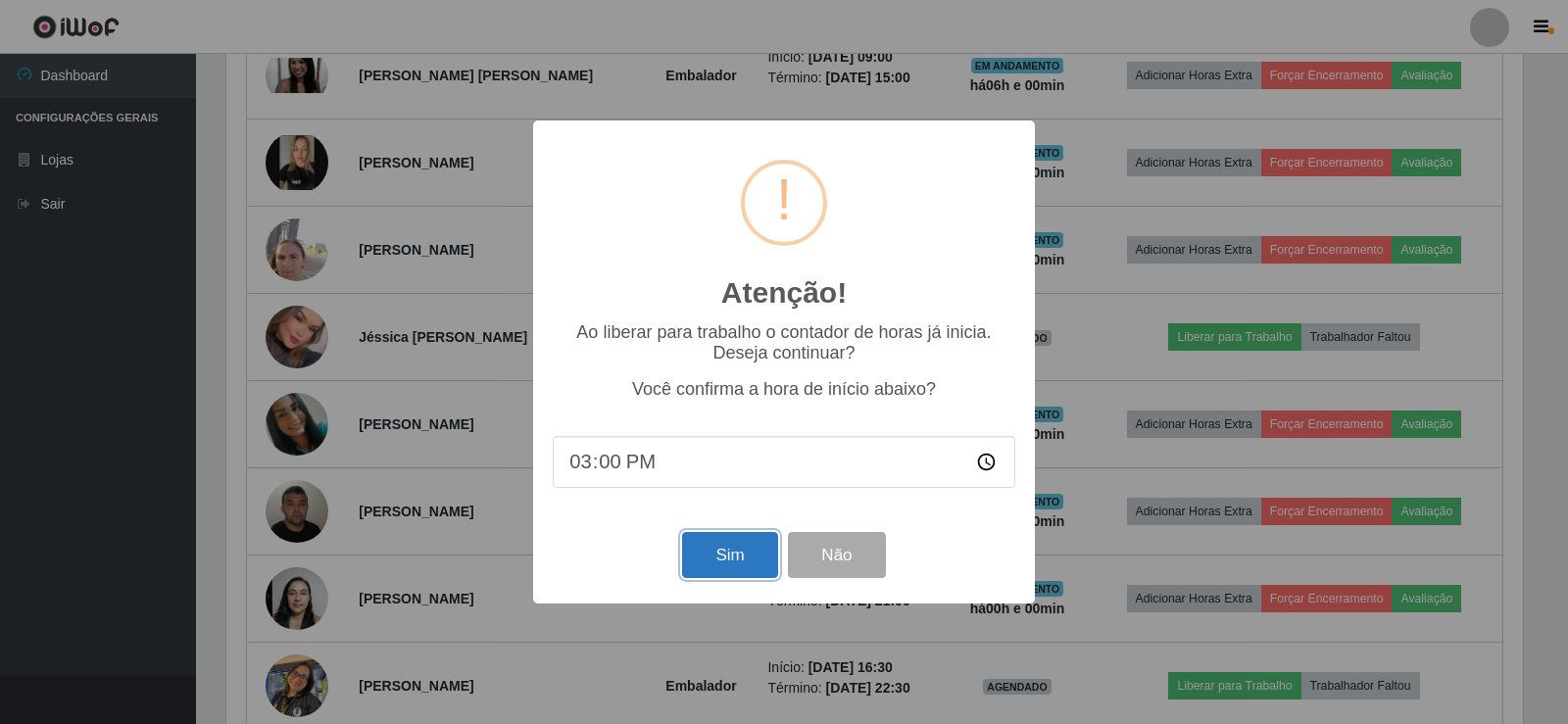
click at [701, 559] on button "Sim" at bounding box center [729, 554] width 95 height 46
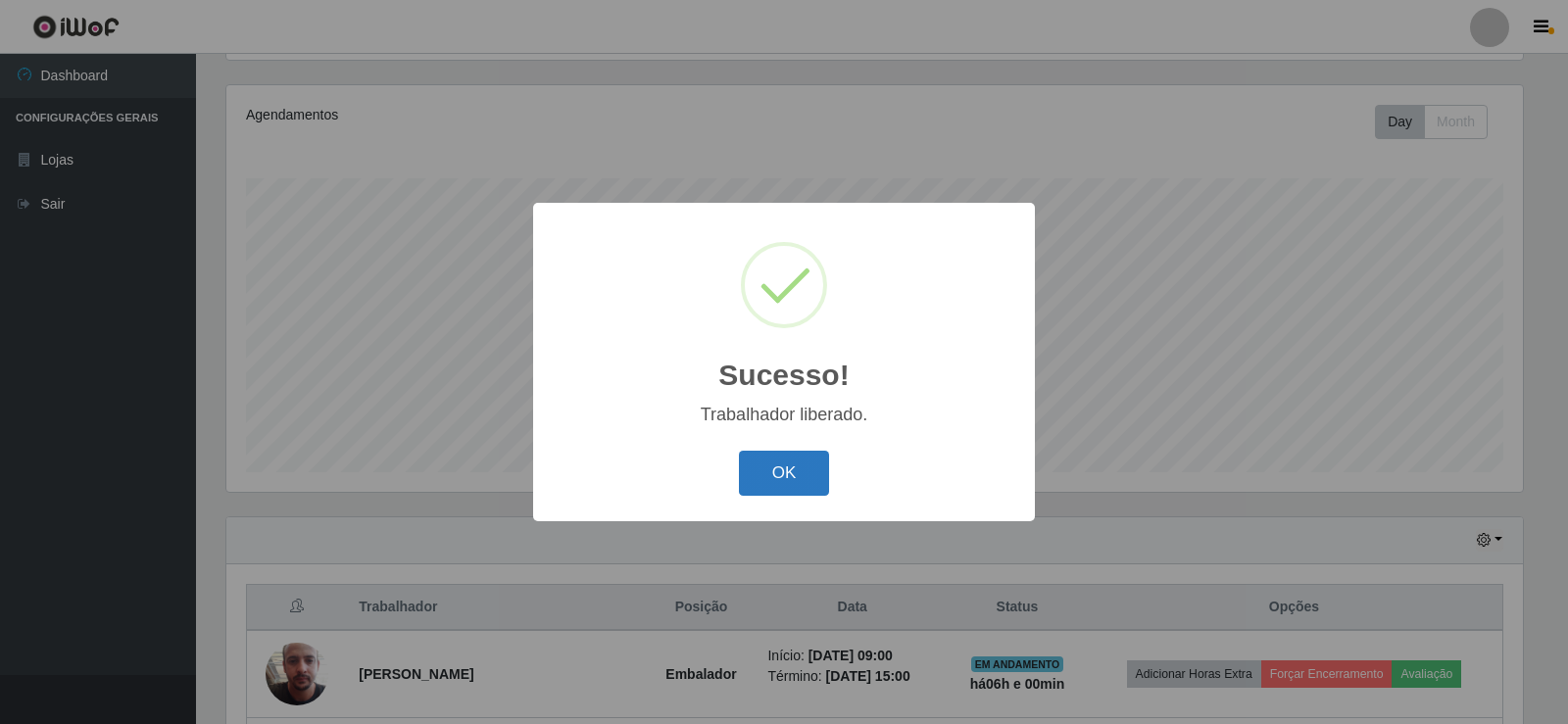
click at [800, 487] on button "OK" at bounding box center [785, 473] width 91 height 46
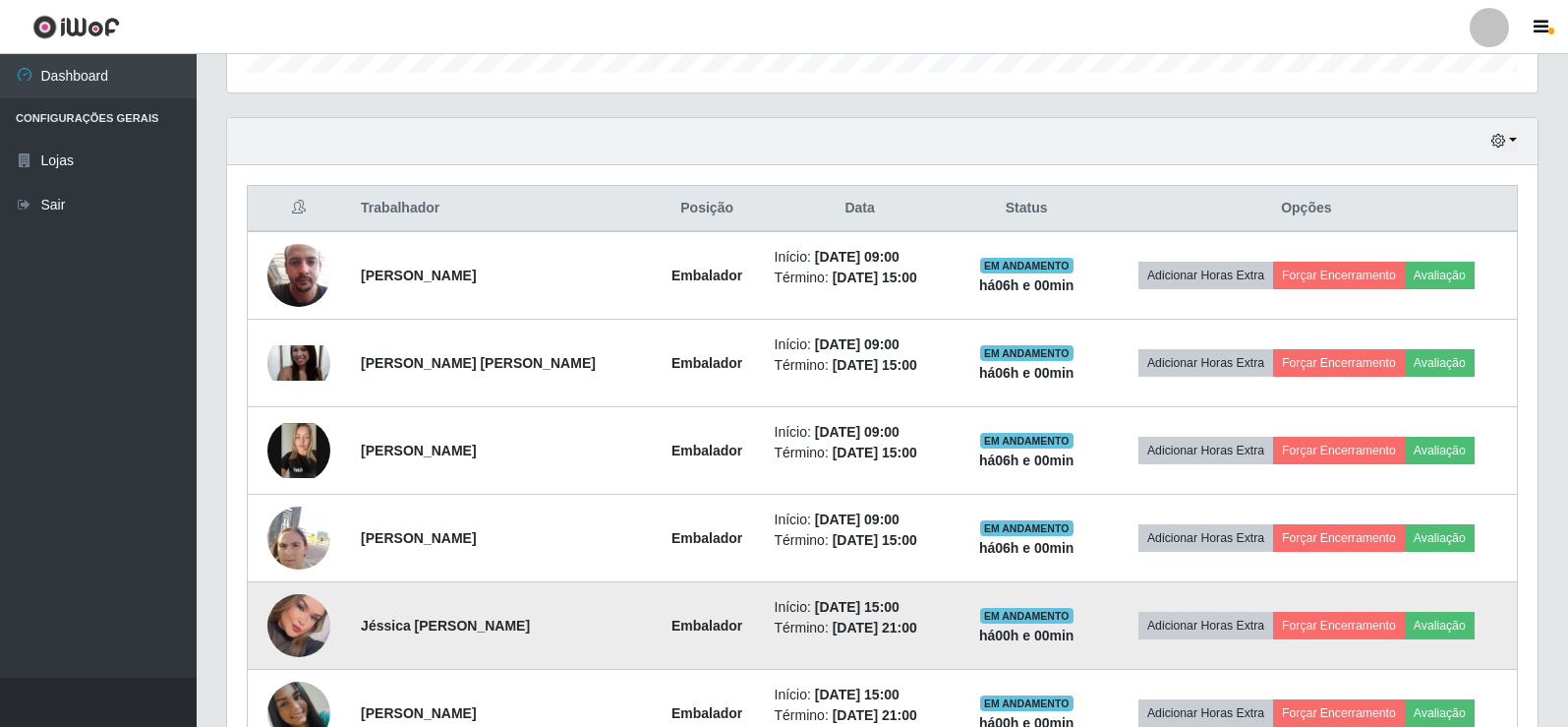
scroll to position [820, 0]
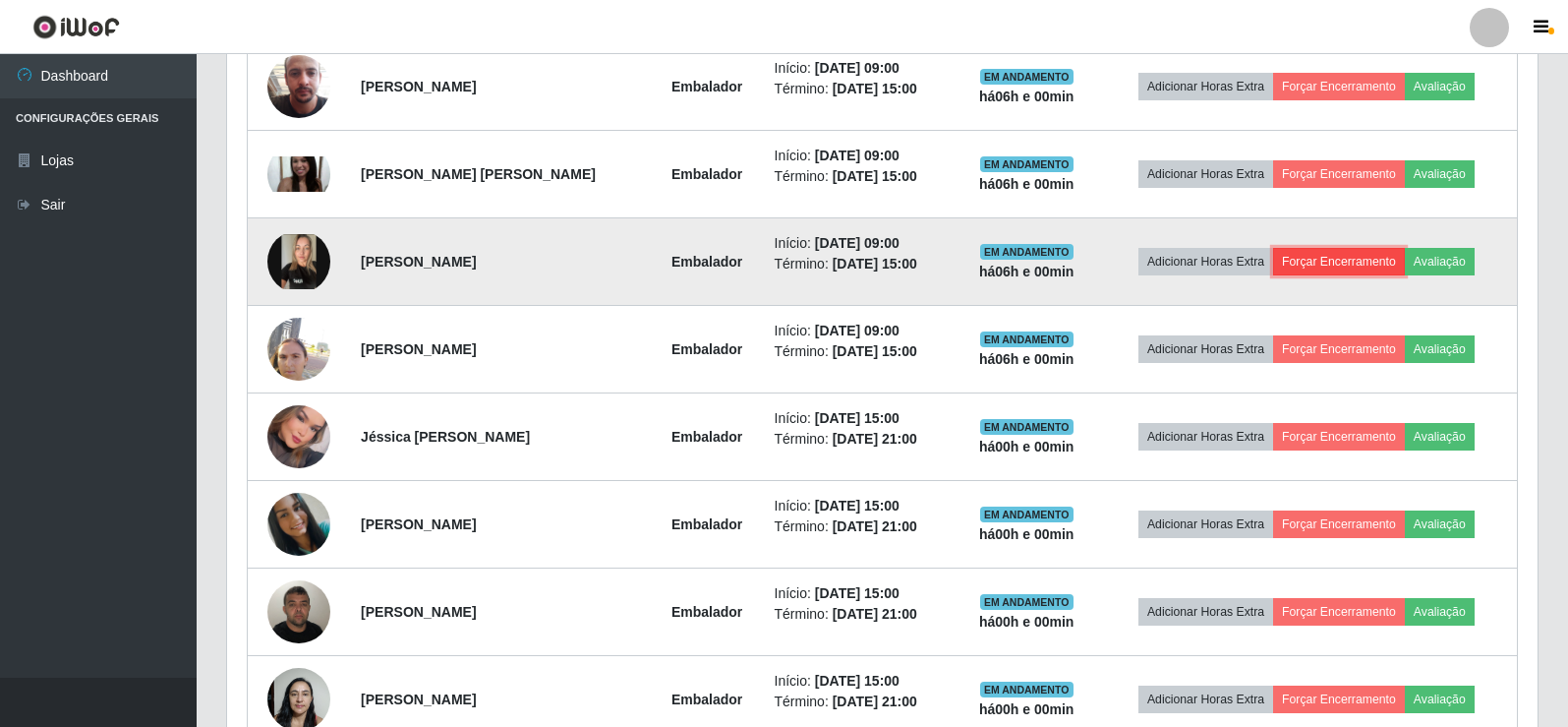
click at [1358, 262] on button "Forçar Encerramento" at bounding box center [1339, 262] width 131 height 28
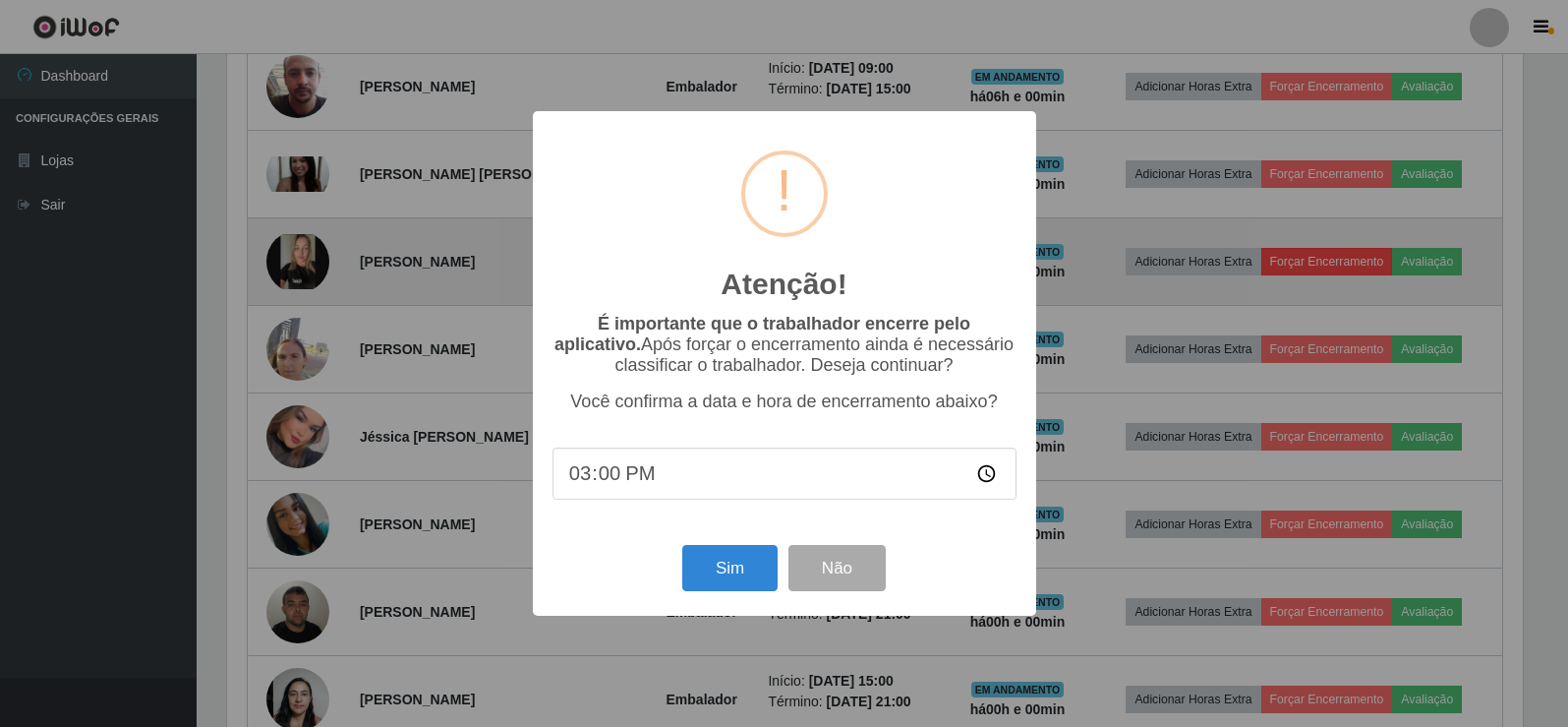
scroll to position [408, 1301]
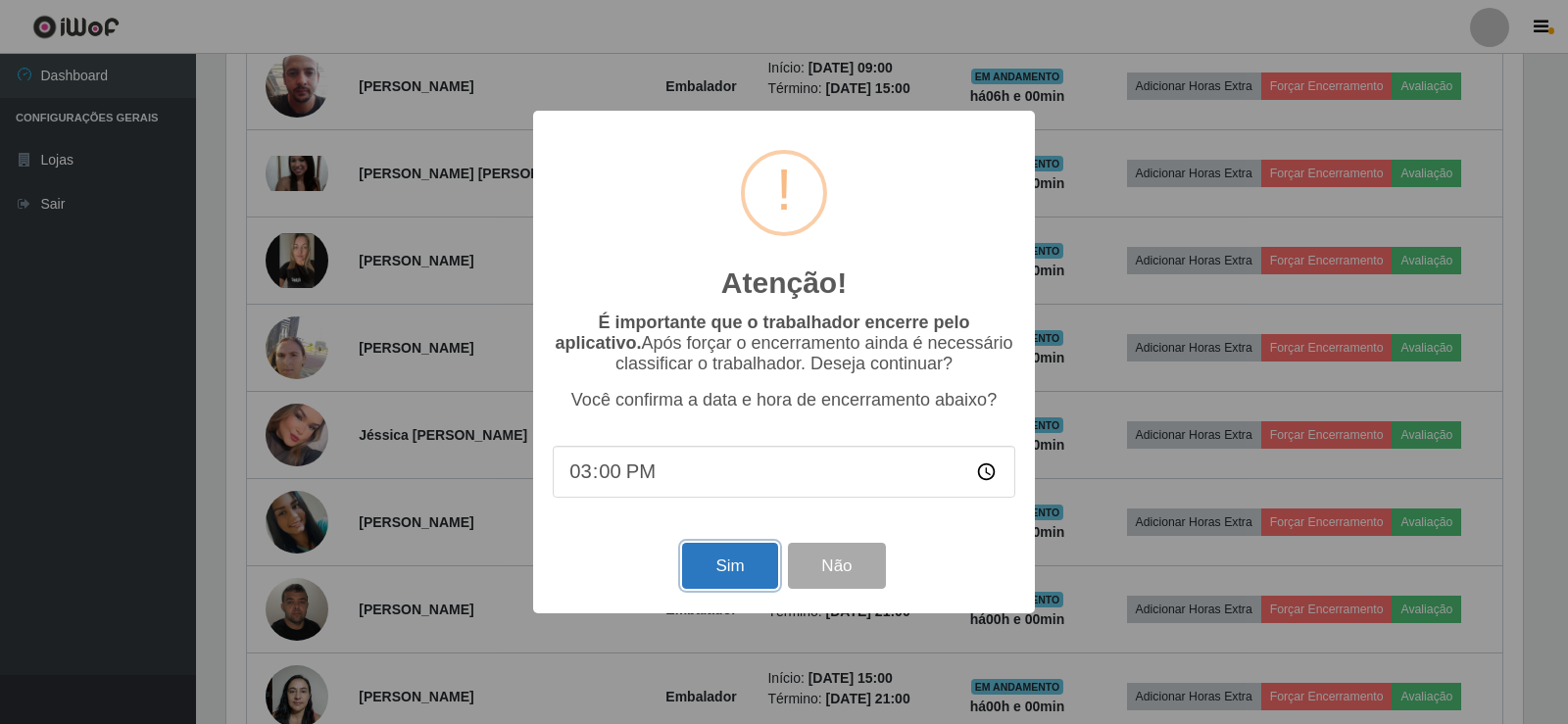
click at [739, 565] on button "Sim" at bounding box center [729, 565] width 95 height 46
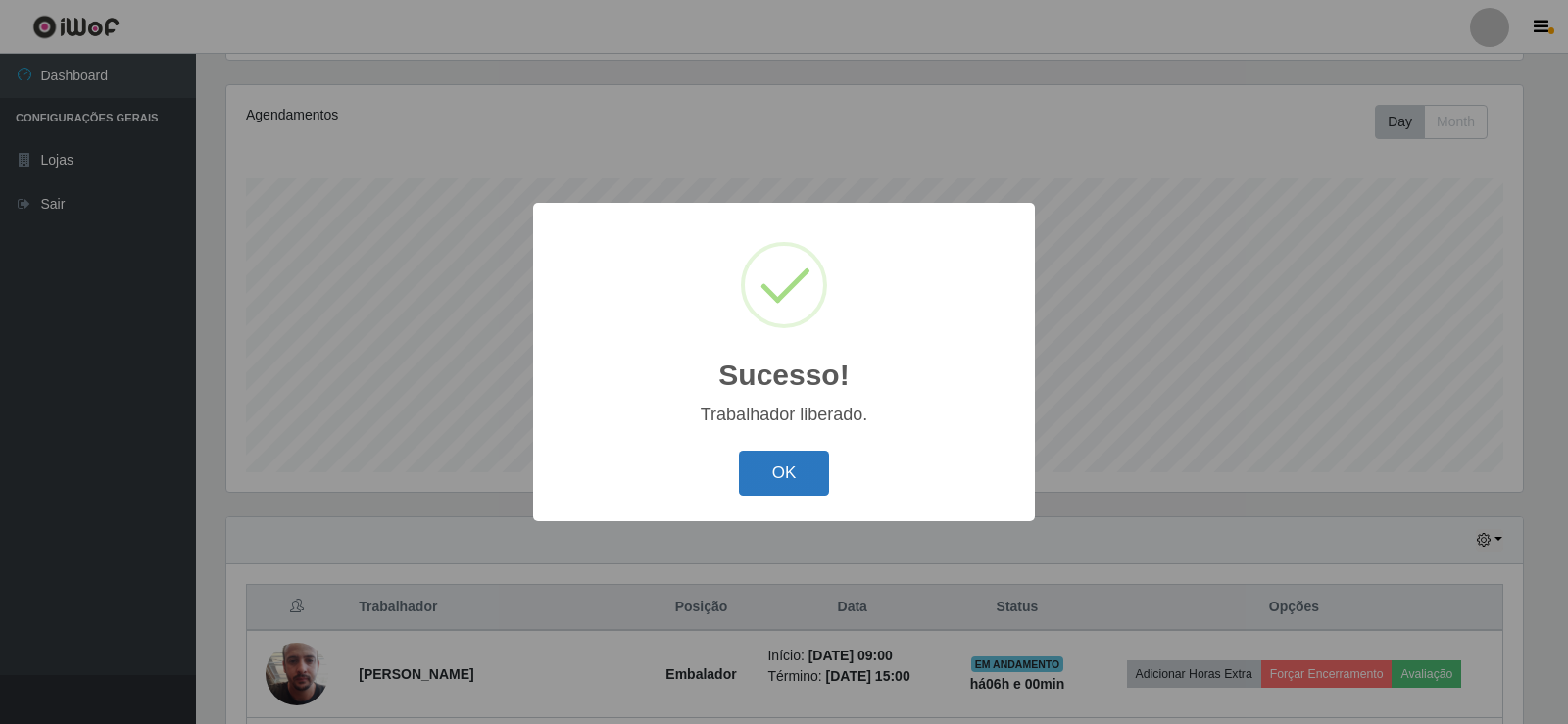
click at [754, 456] on button "OK" at bounding box center [785, 473] width 91 height 46
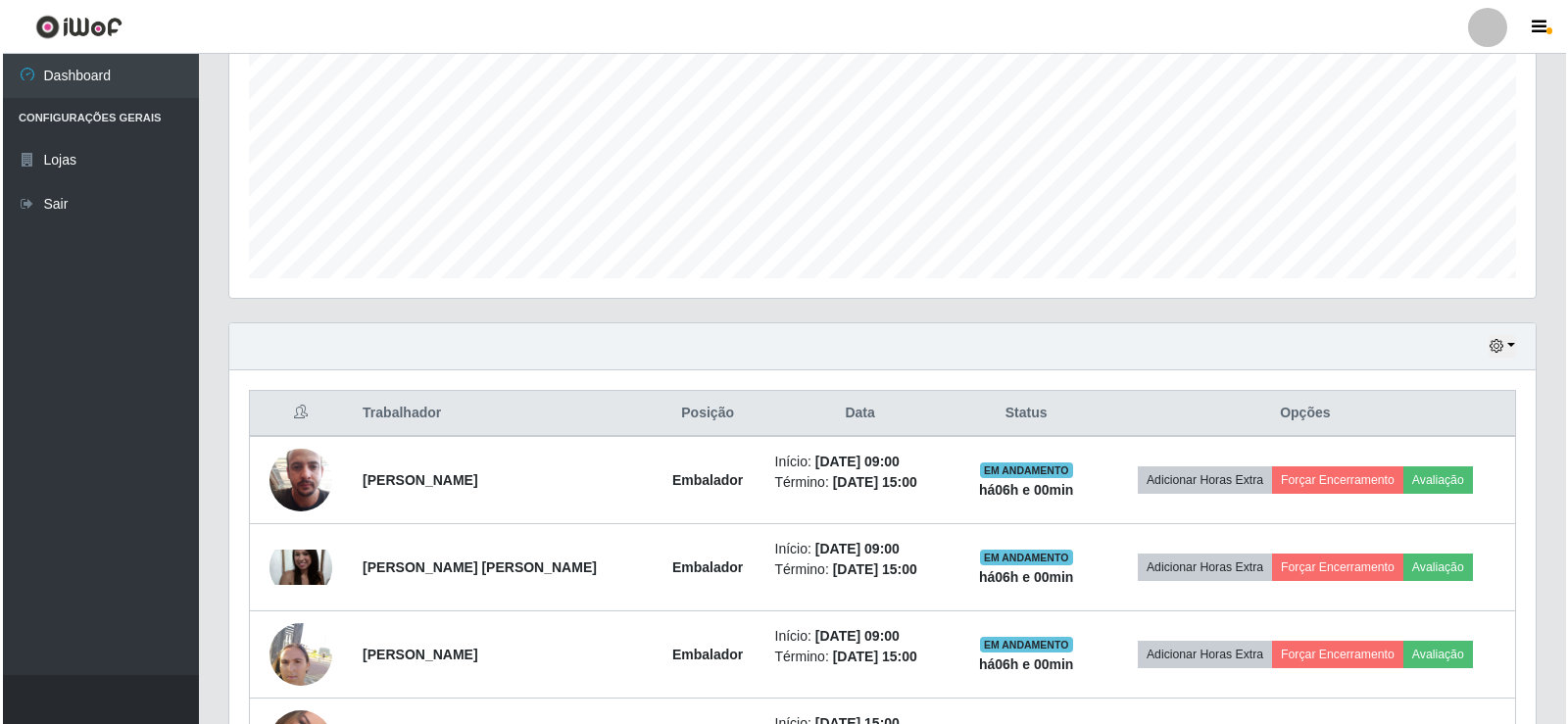
scroll to position [424, 0]
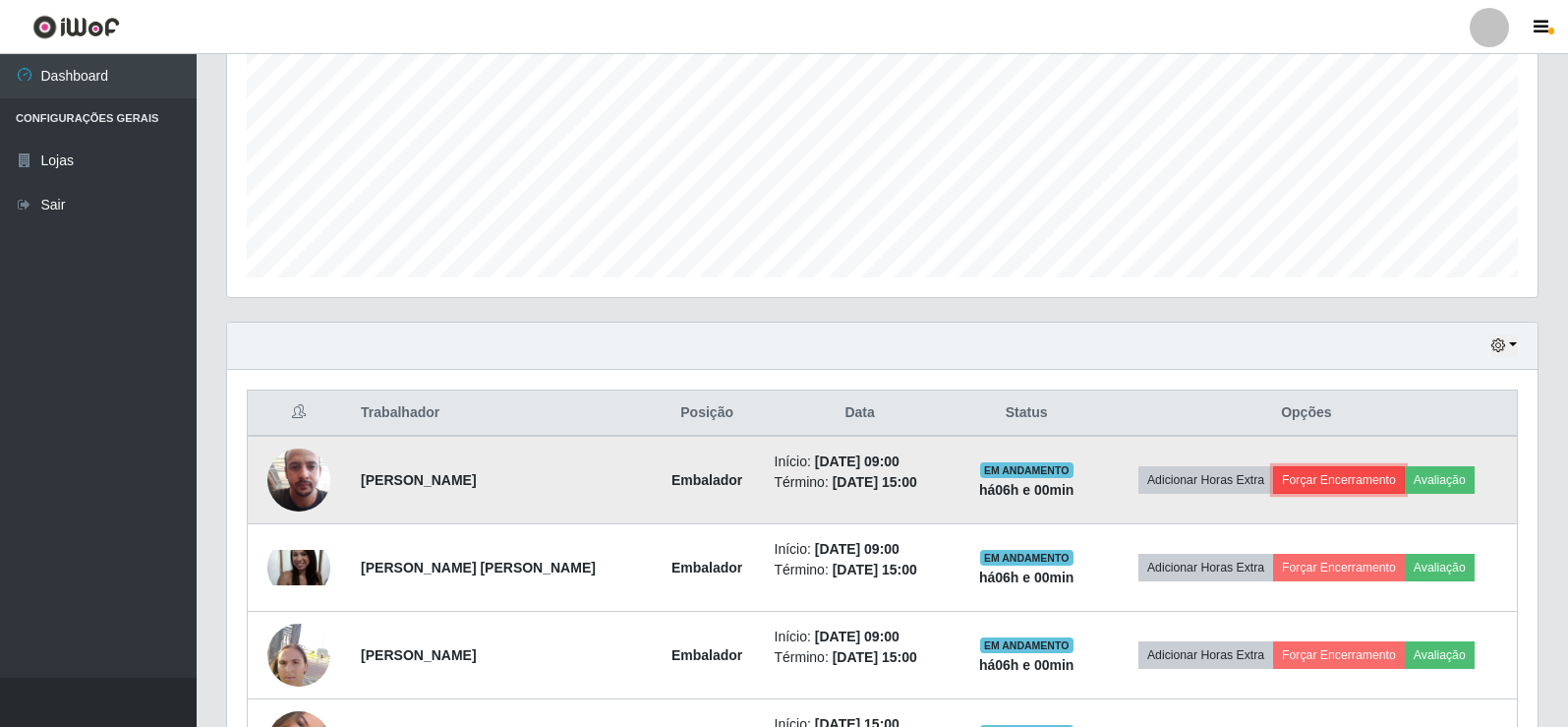
click at [1351, 478] on button "Forçar Encerramento" at bounding box center [1339, 480] width 131 height 28
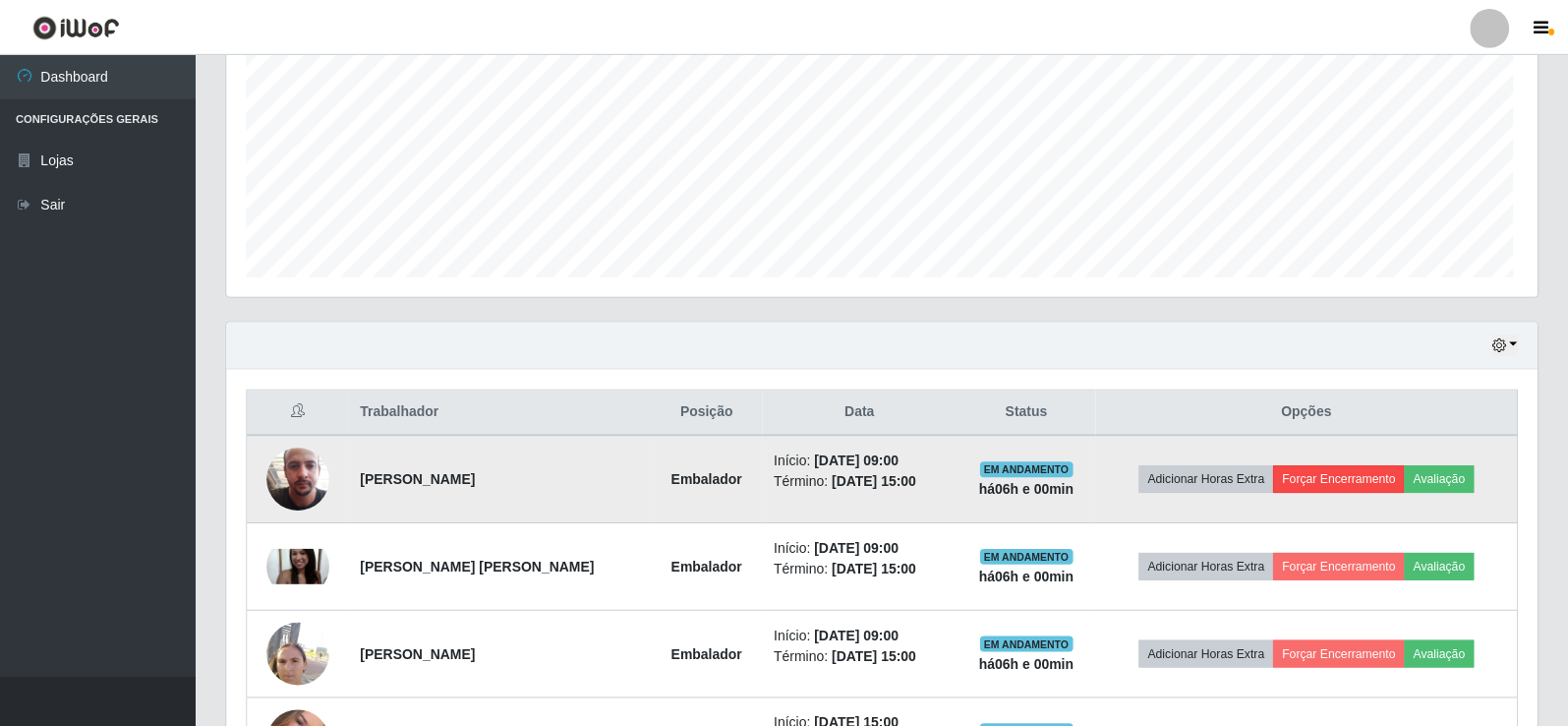
scroll to position [408, 1301]
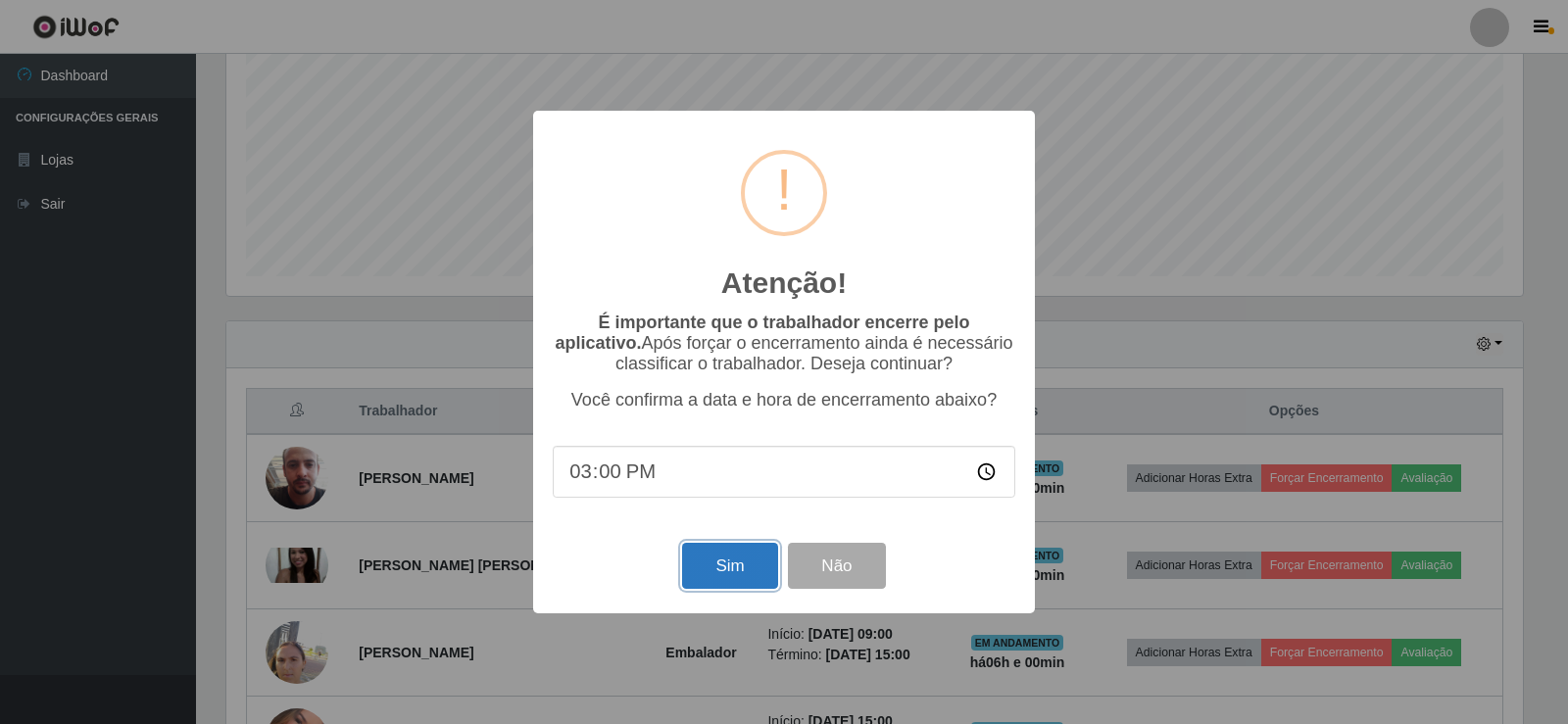
click at [737, 559] on button "Sim" at bounding box center [729, 565] width 95 height 46
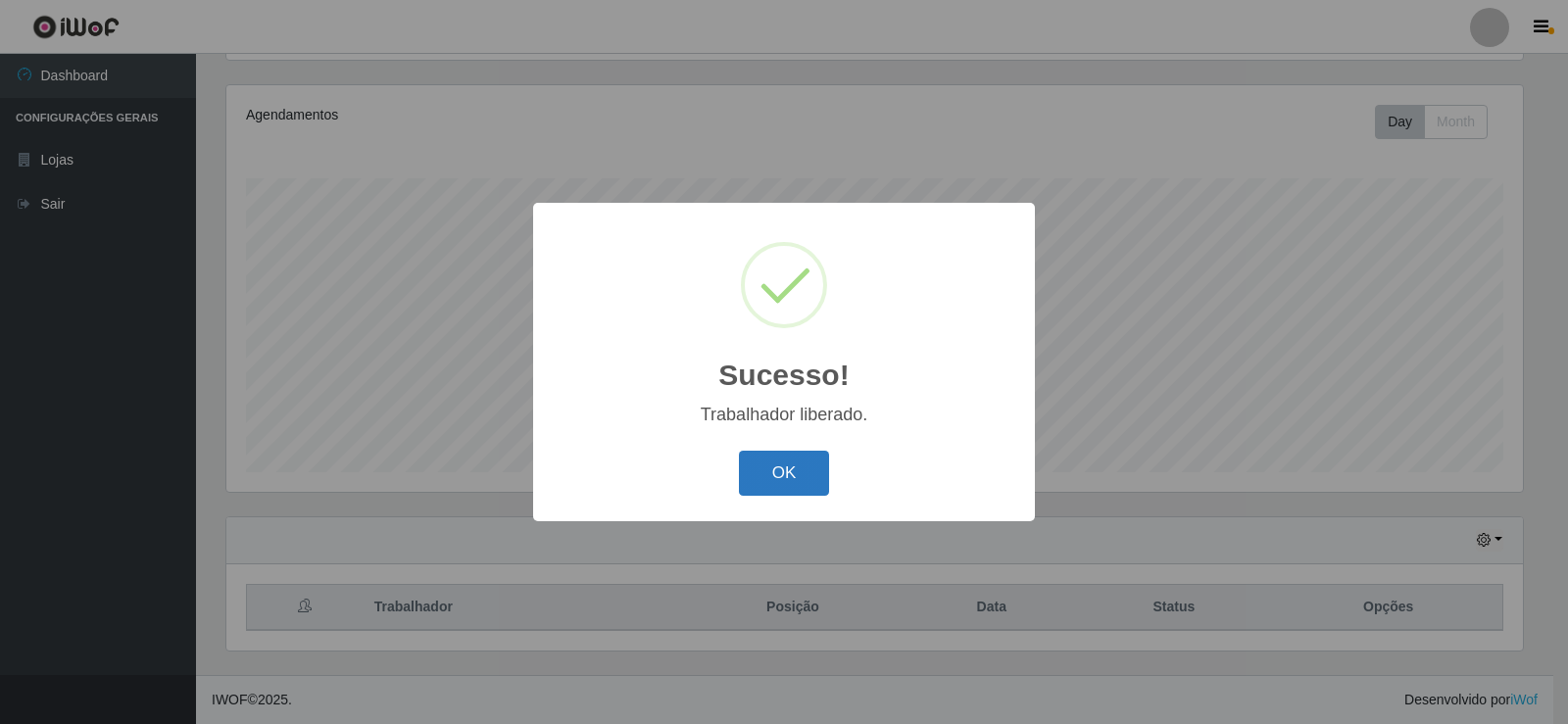
click at [797, 477] on button "OK" at bounding box center [785, 473] width 91 height 46
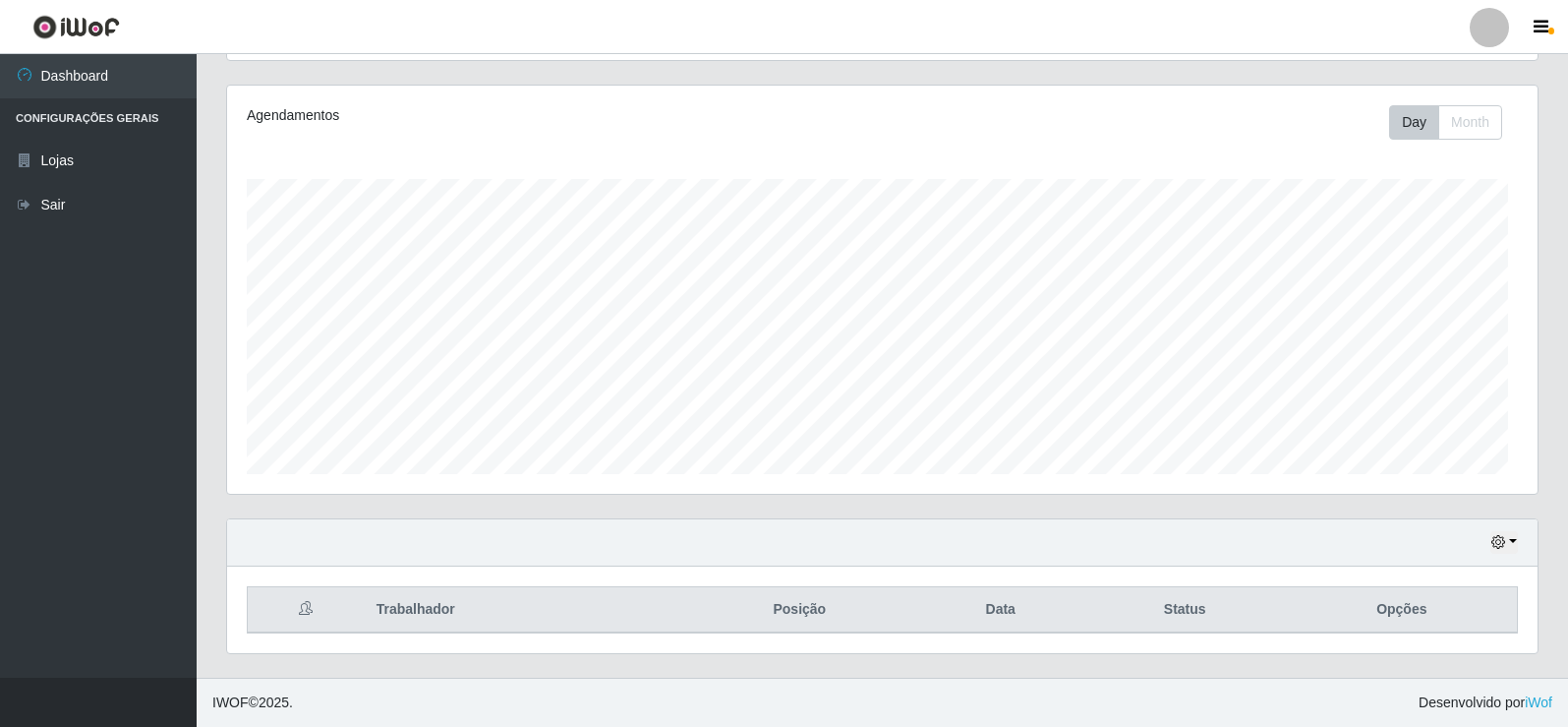
scroll to position [408, 1311]
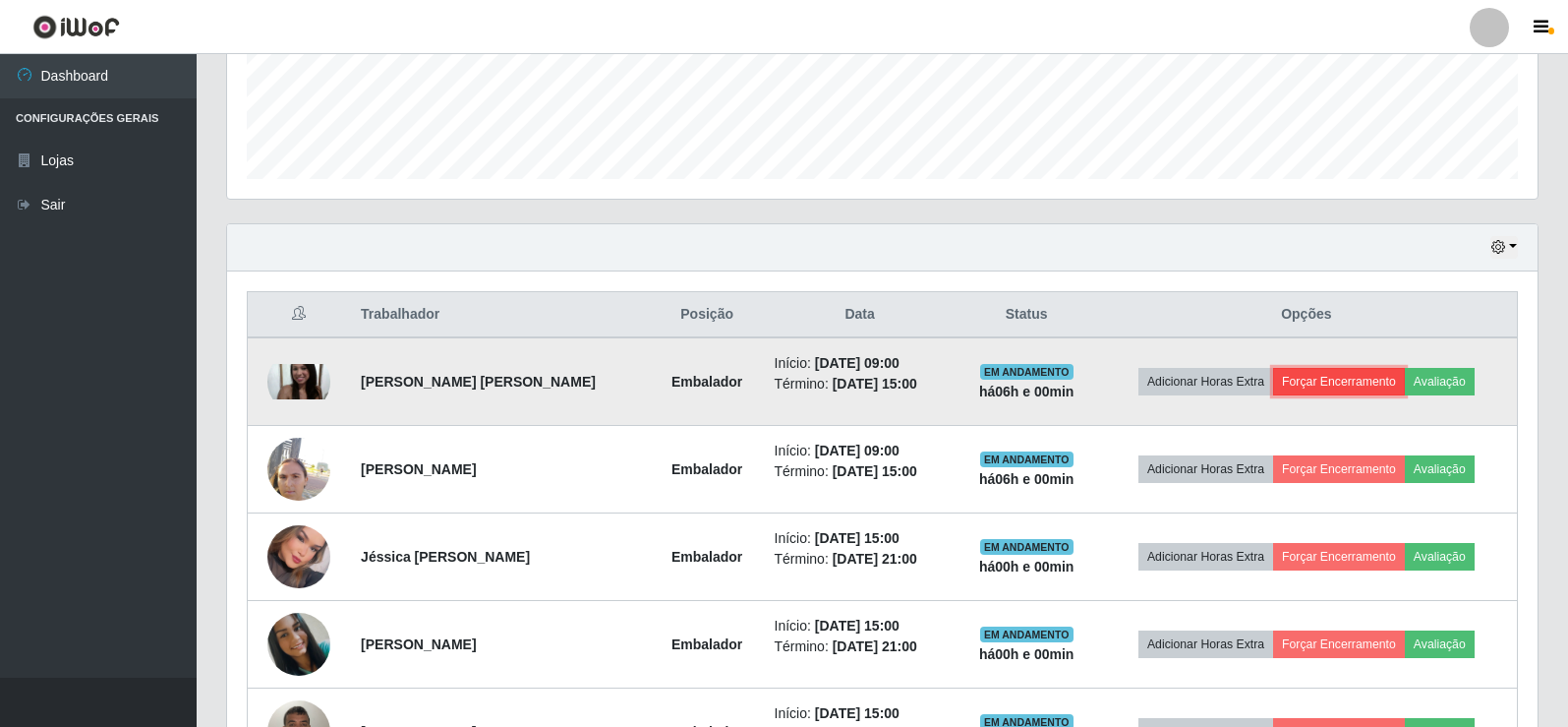
click at [1370, 374] on button "Forçar Encerramento" at bounding box center [1339, 381] width 131 height 28
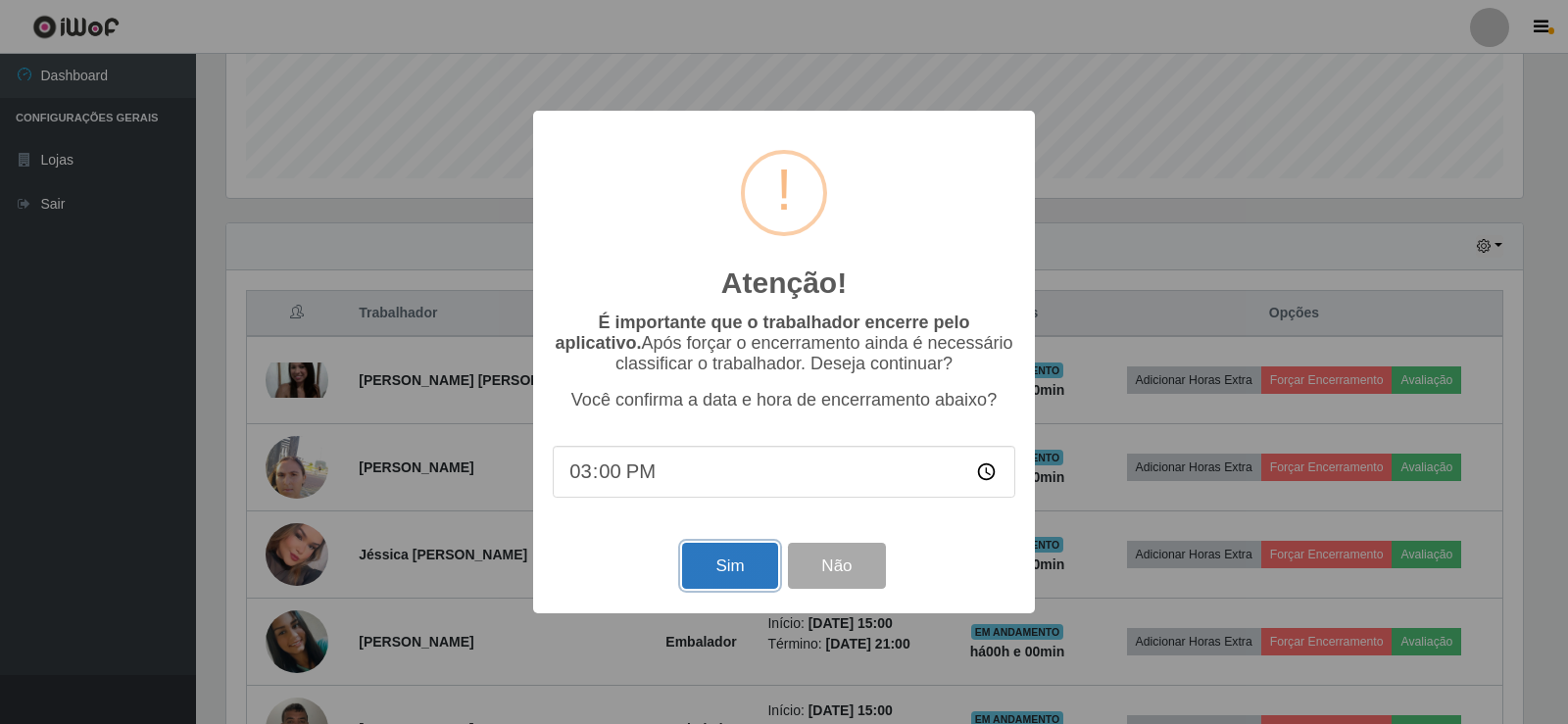
click at [739, 574] on button "Sim" at bounding box center [729, 565] width 95 height 46
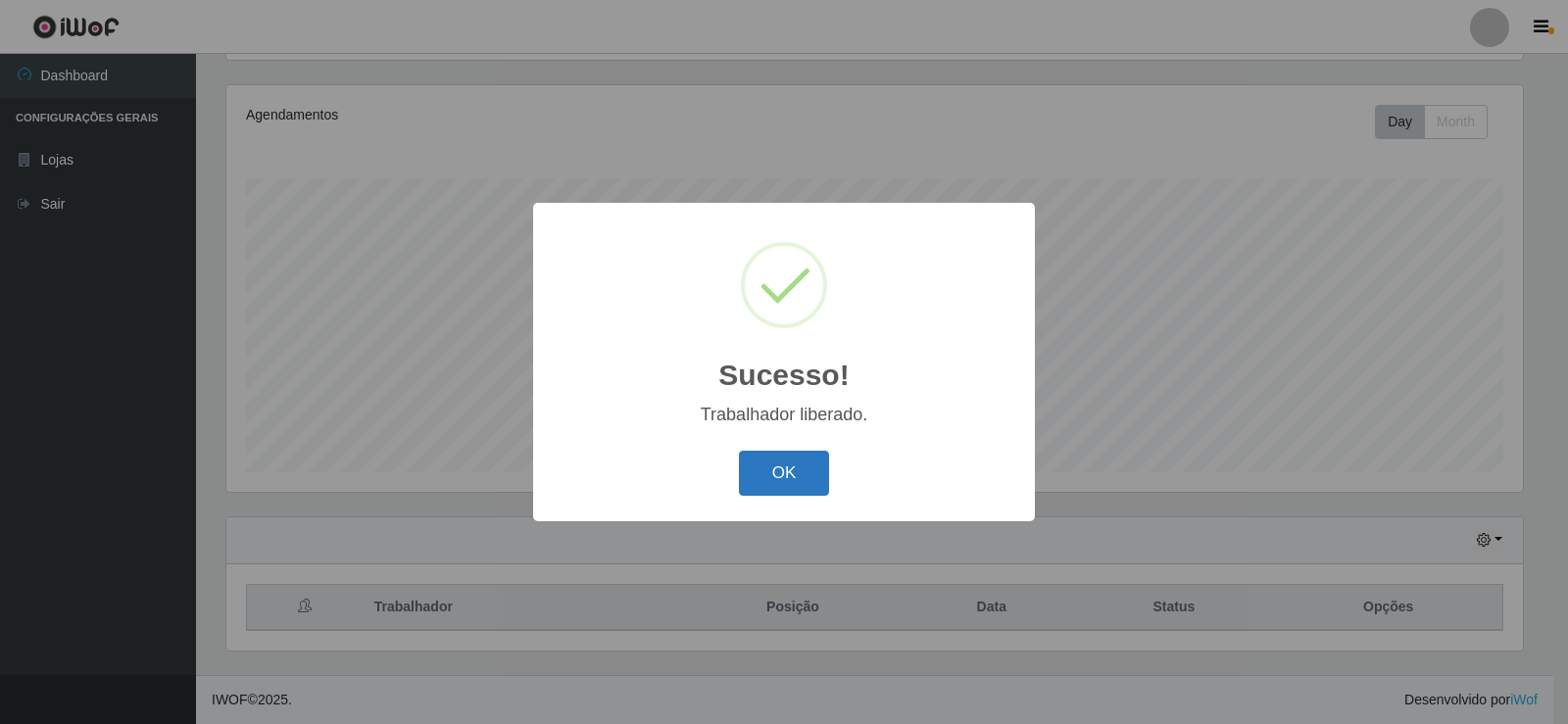
click at [808, 470] on button "OK" at bounding box center [785, 473] width 91 height 46
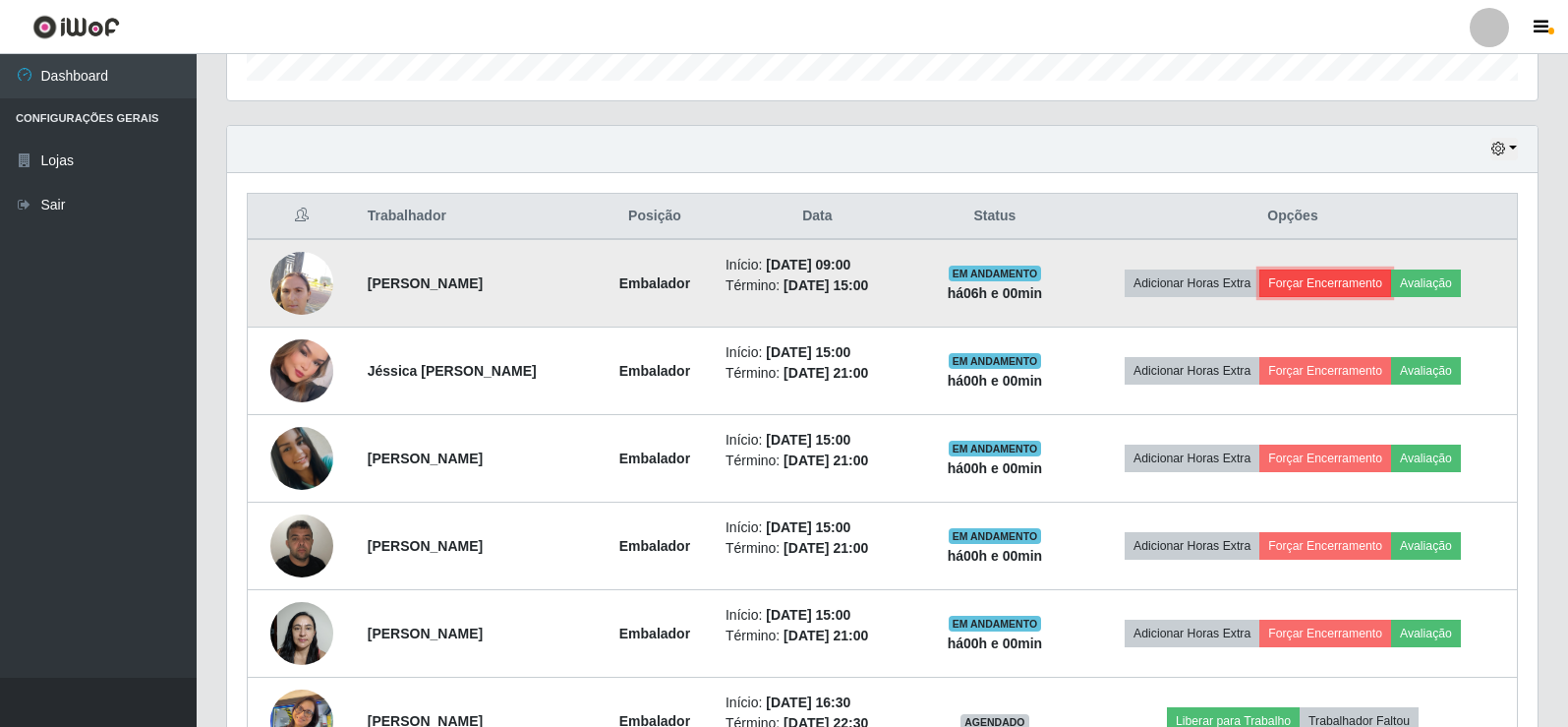
click at [1360, 286] on button "Forçar Encerramento" at bounding box center [1325, 284] width 131 height 28
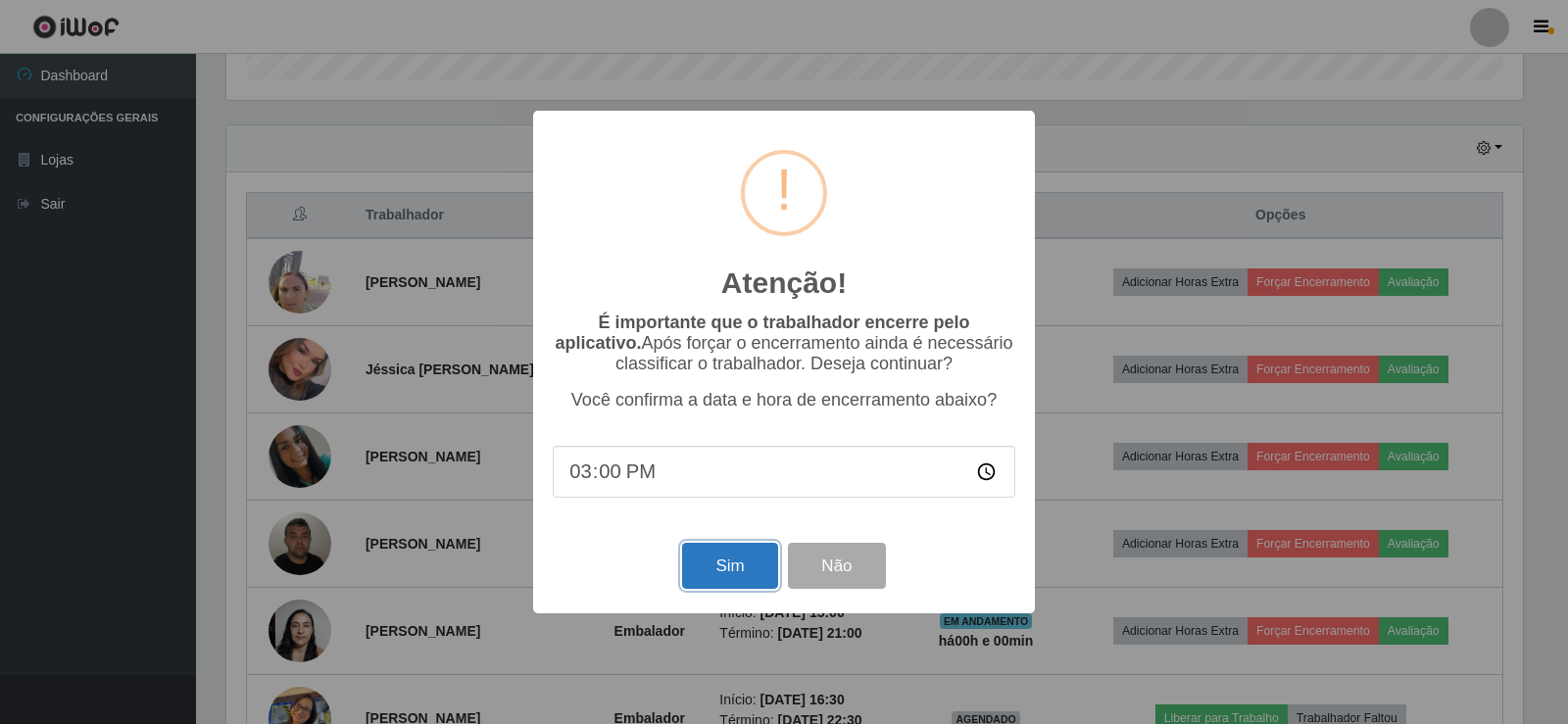
click at [749, 579] on button "Sim" at bounding box center [729, 565] width 95 height 46
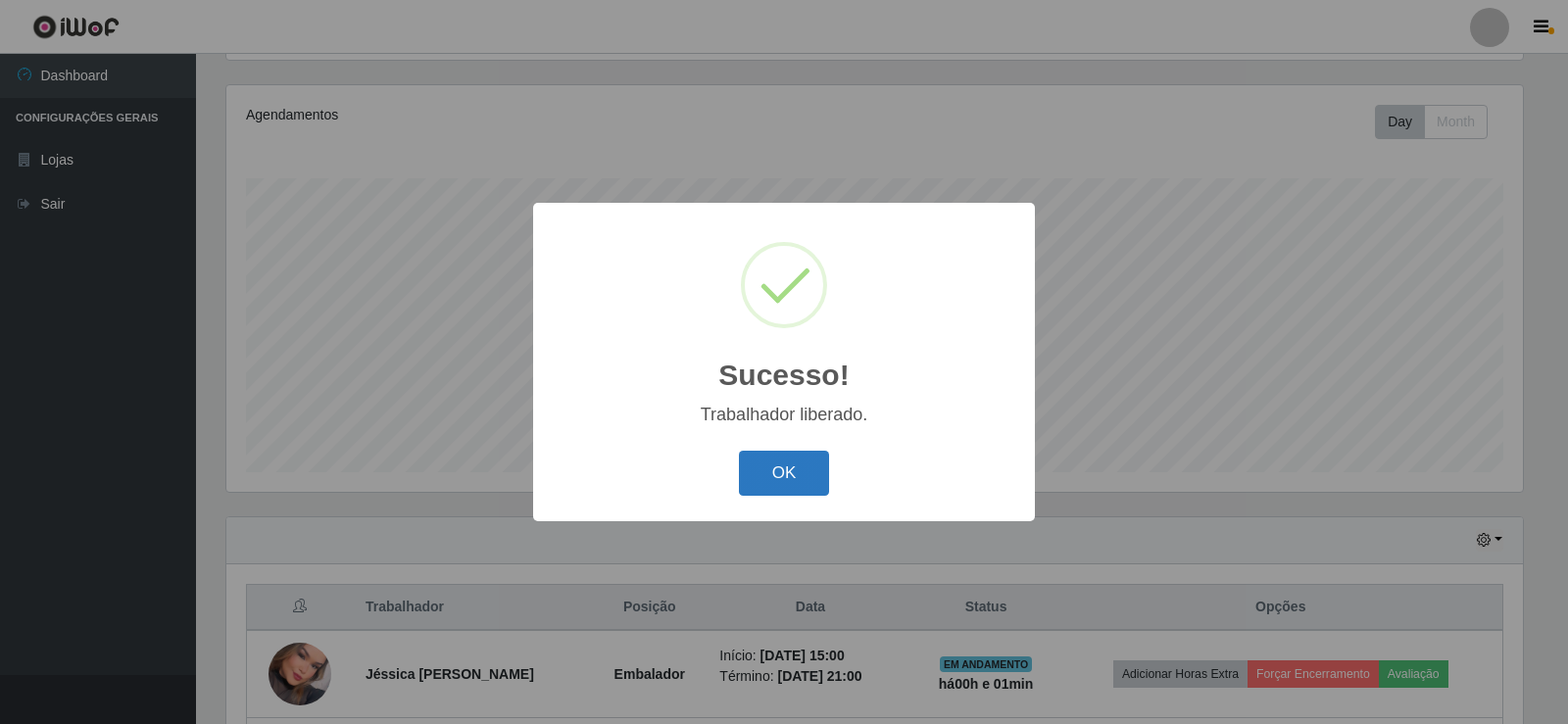
click at [794, 482] on button "OK" at bounding box center [785, 473] width 91 height 46
